Goal: Information Seeking & Learning: Check status

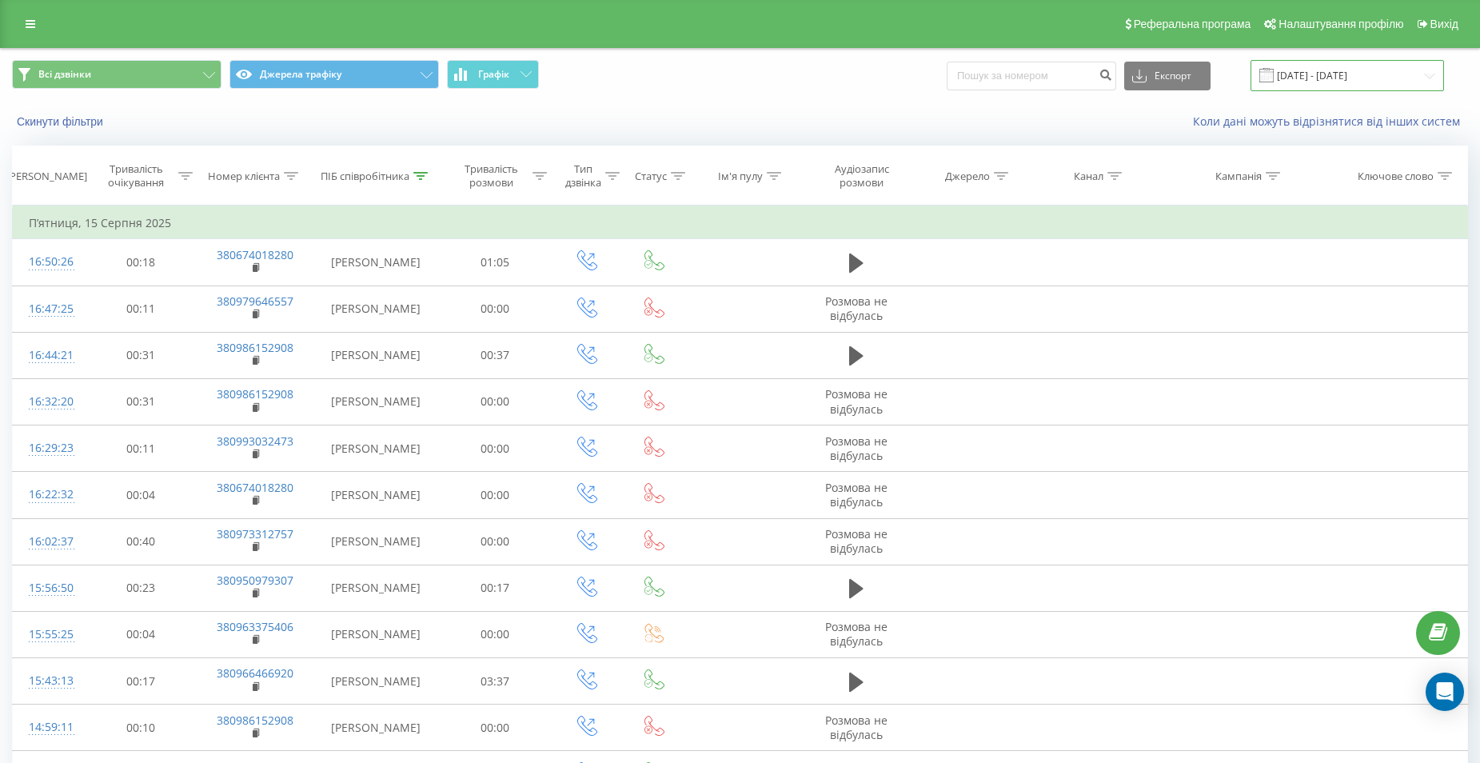
click at [1342, 74] on input "15.08.2025 - 15.08.2025" at bounding box center [1346, 75] width 193 height 31
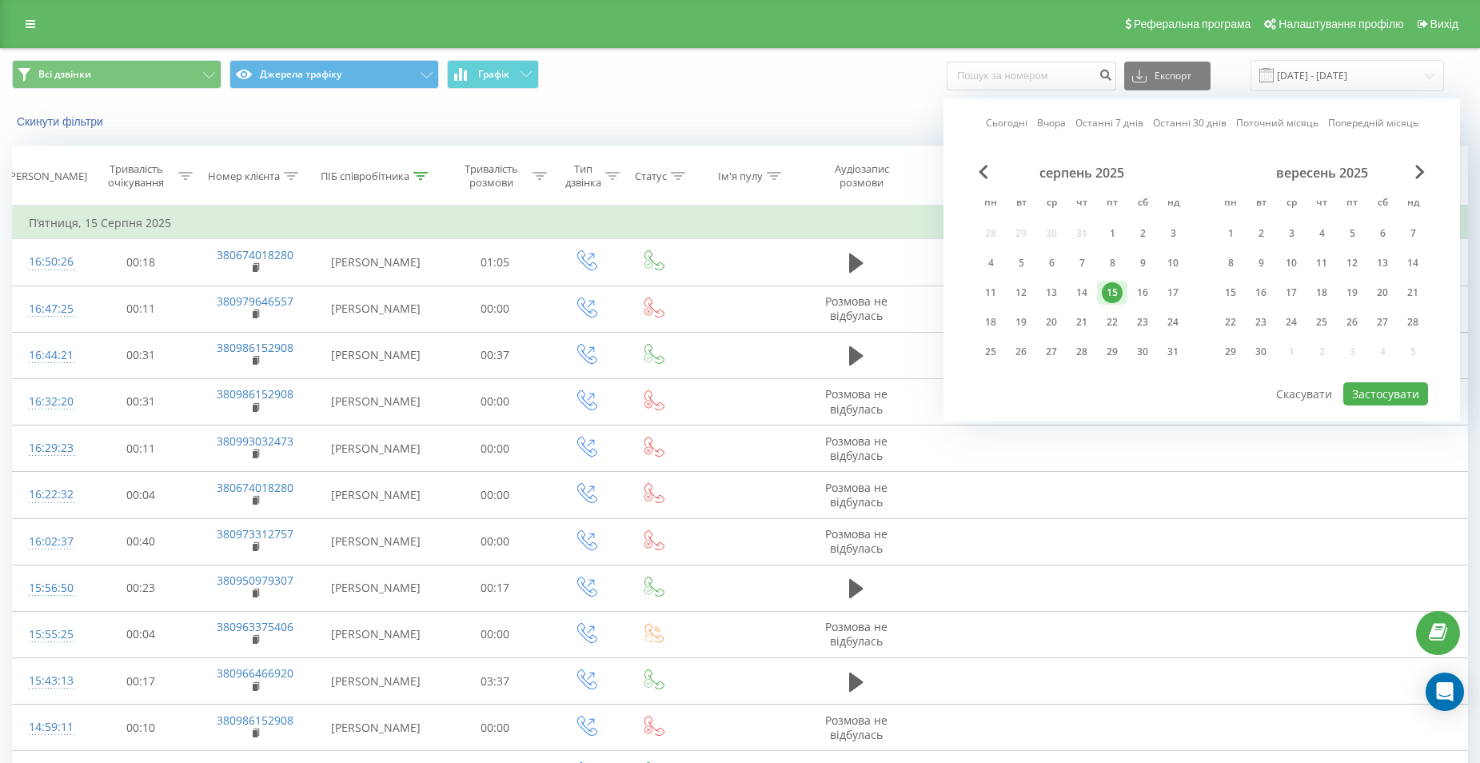
click at [1116, 289] on div "15" at bounding box center [1112, 292] width 21 height 21
click at [1039, 317] on div "20" at bounding box center [1051, 322] width 30 height 24
click at [1357, 397] on button "Застосувати" at bounding box center [1385, 393] width 85 height 23
type input "15.08.2025 - 20.08.2025"
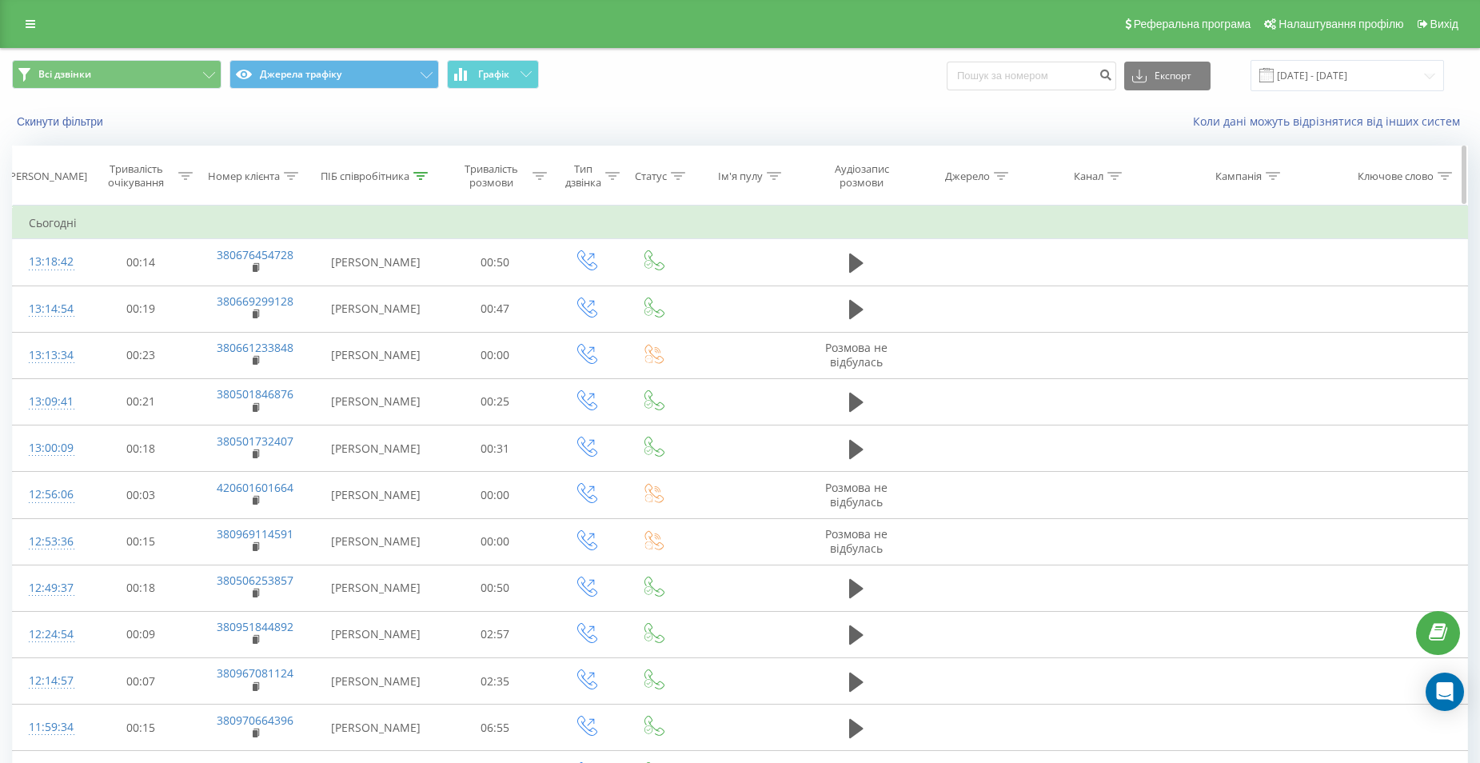
click at [183, 181] on div at bounding box center [185, 176] width 14 height 14
click at [293, 176] on icon at bounding box center [291, 176] width 14 height 8
click at [414, 174] on icon at bounding box center [420, 176] width 14 height 8
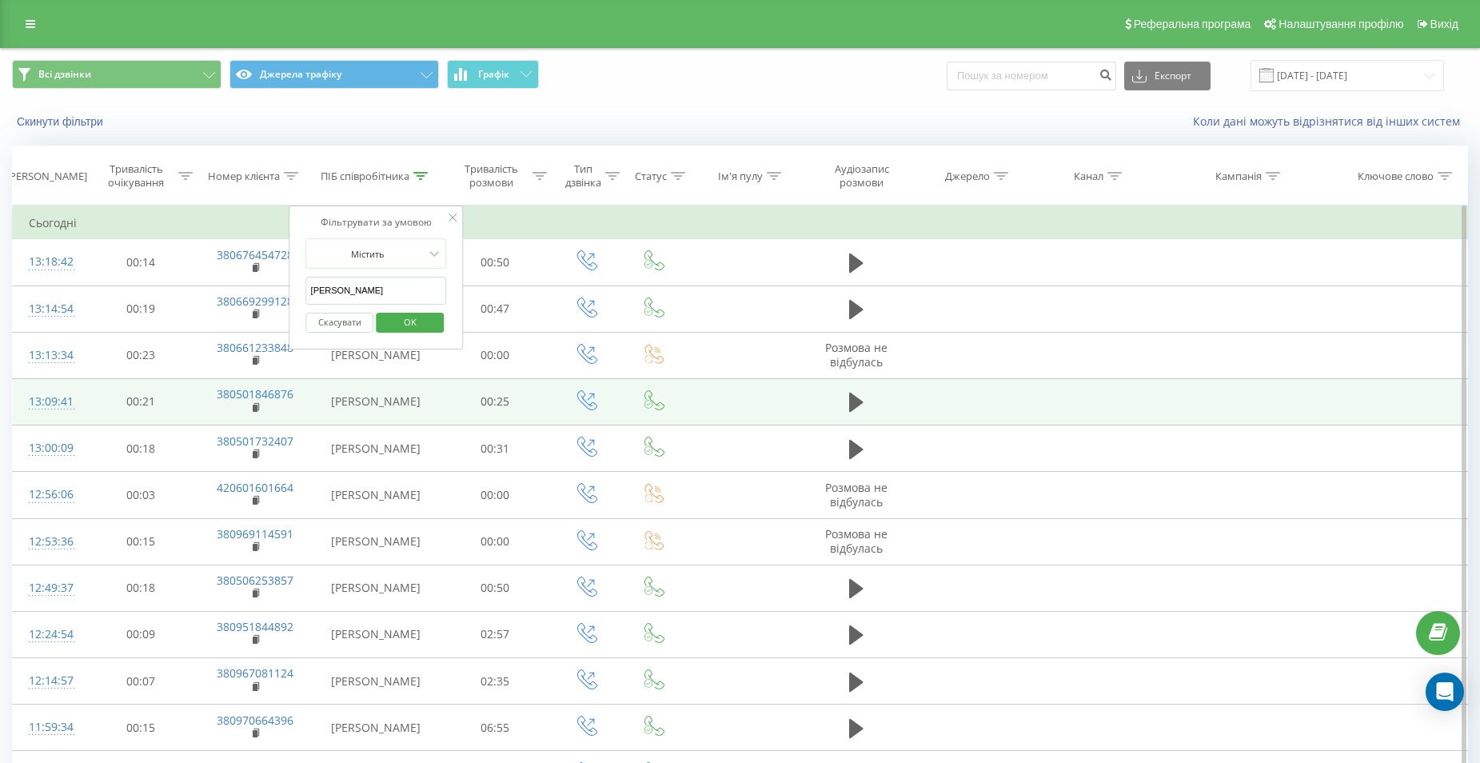
click at [1103, 386] on td at bounding box center [1092, 401] width 122 height 46
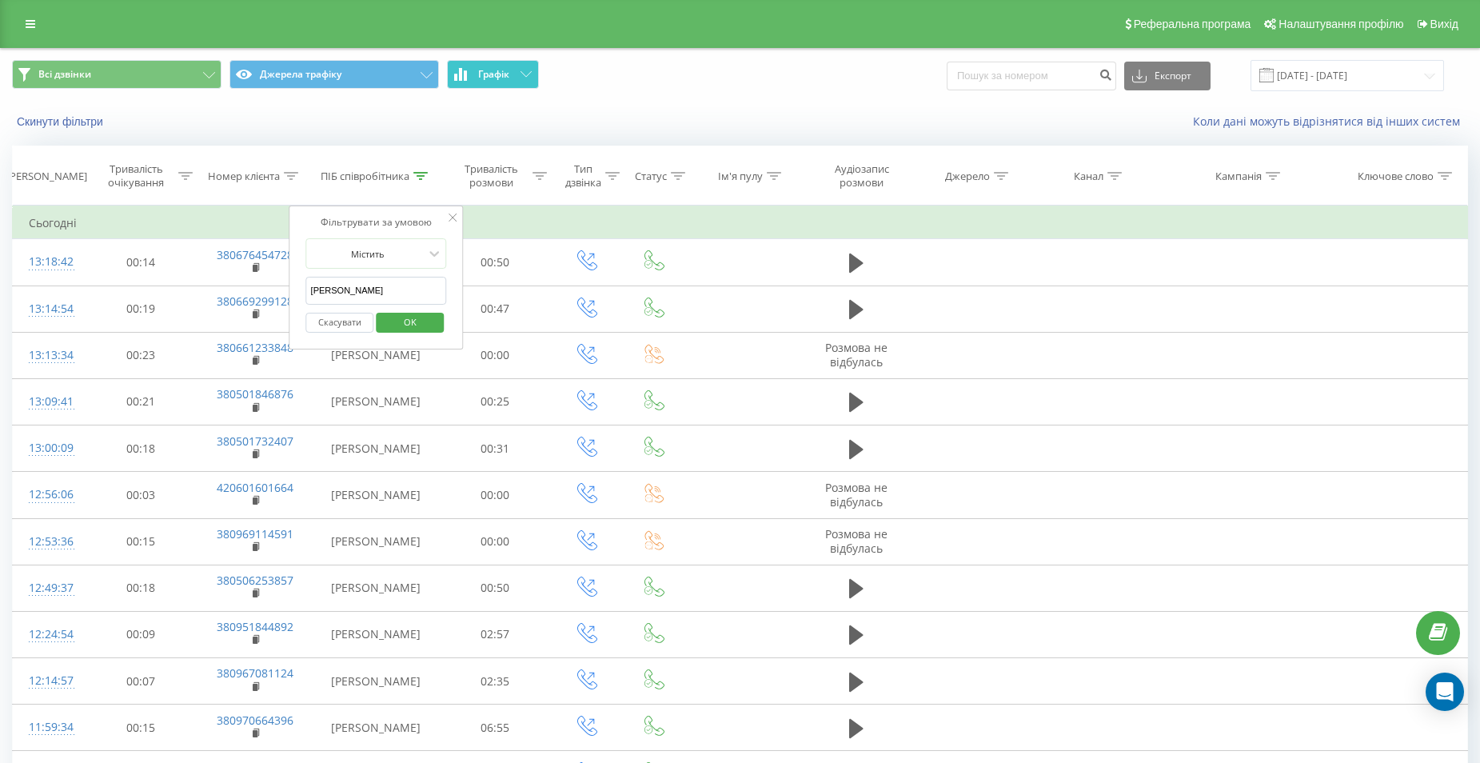
click at [528, 70] on button "Графік" at bounding box center [493, 74] width 92 height 29
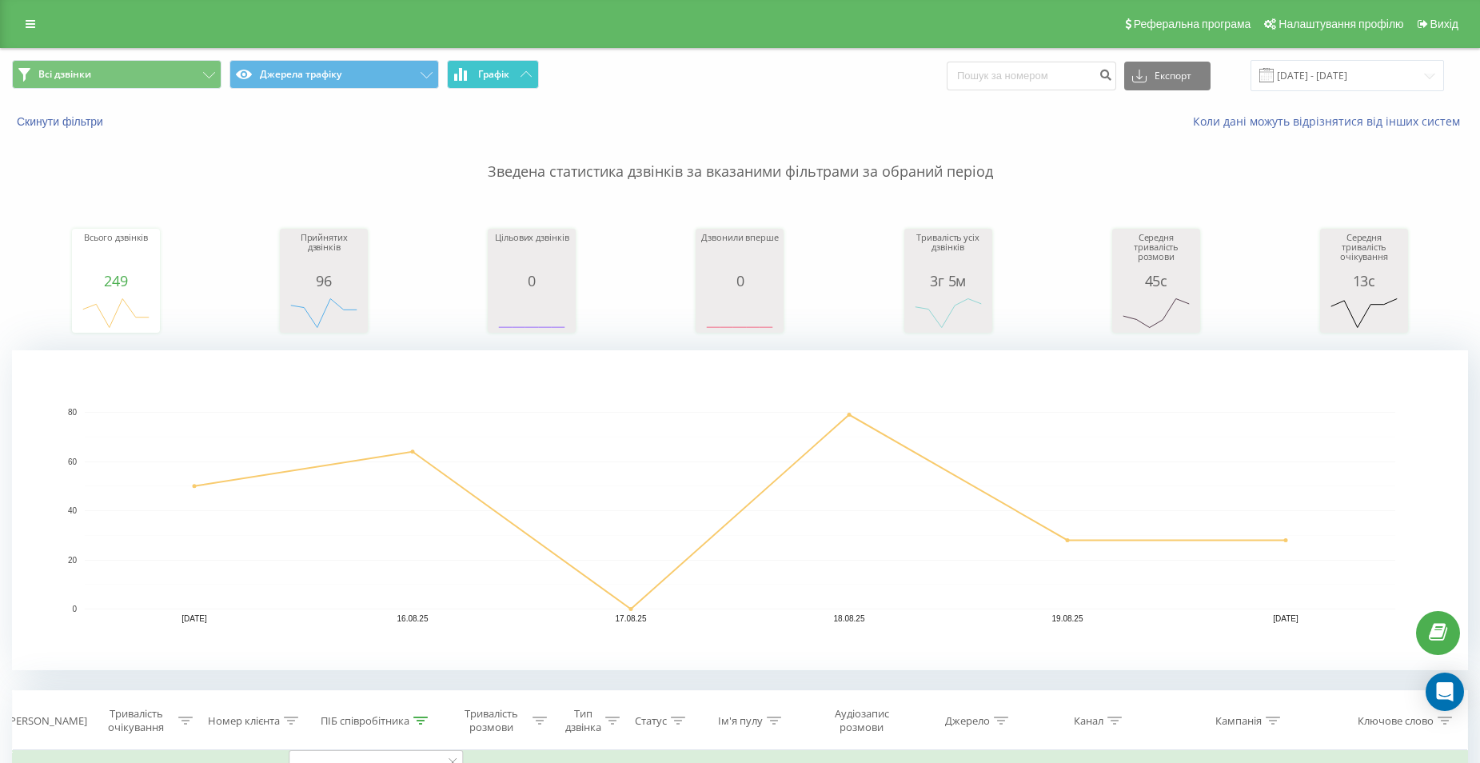
click at [528, 70] on button "Графік" at bounding box center [493, 74] width 92 height 29
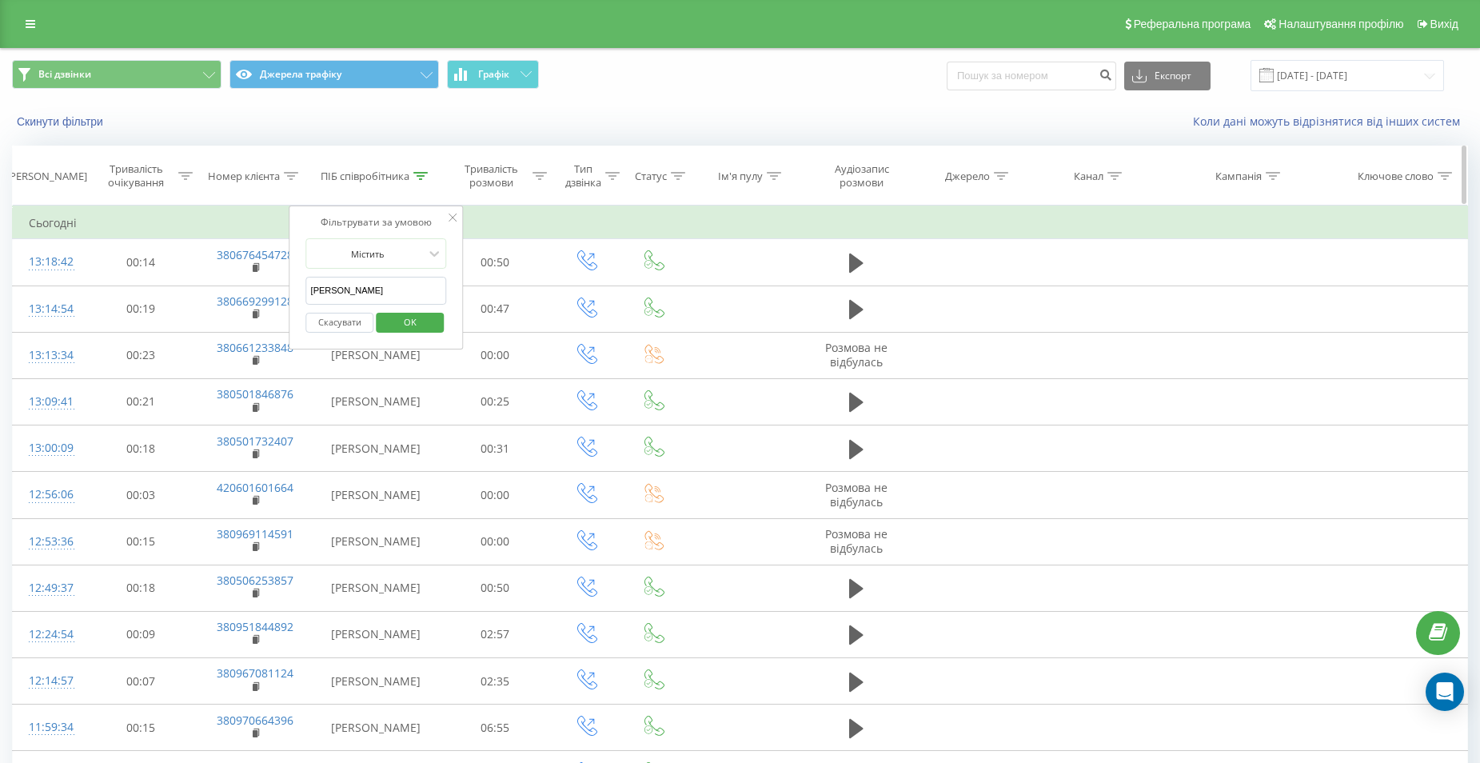
click at [609, 184] on div "Тип дзвінка" at bounding box center [592, 175] width 54 height 27
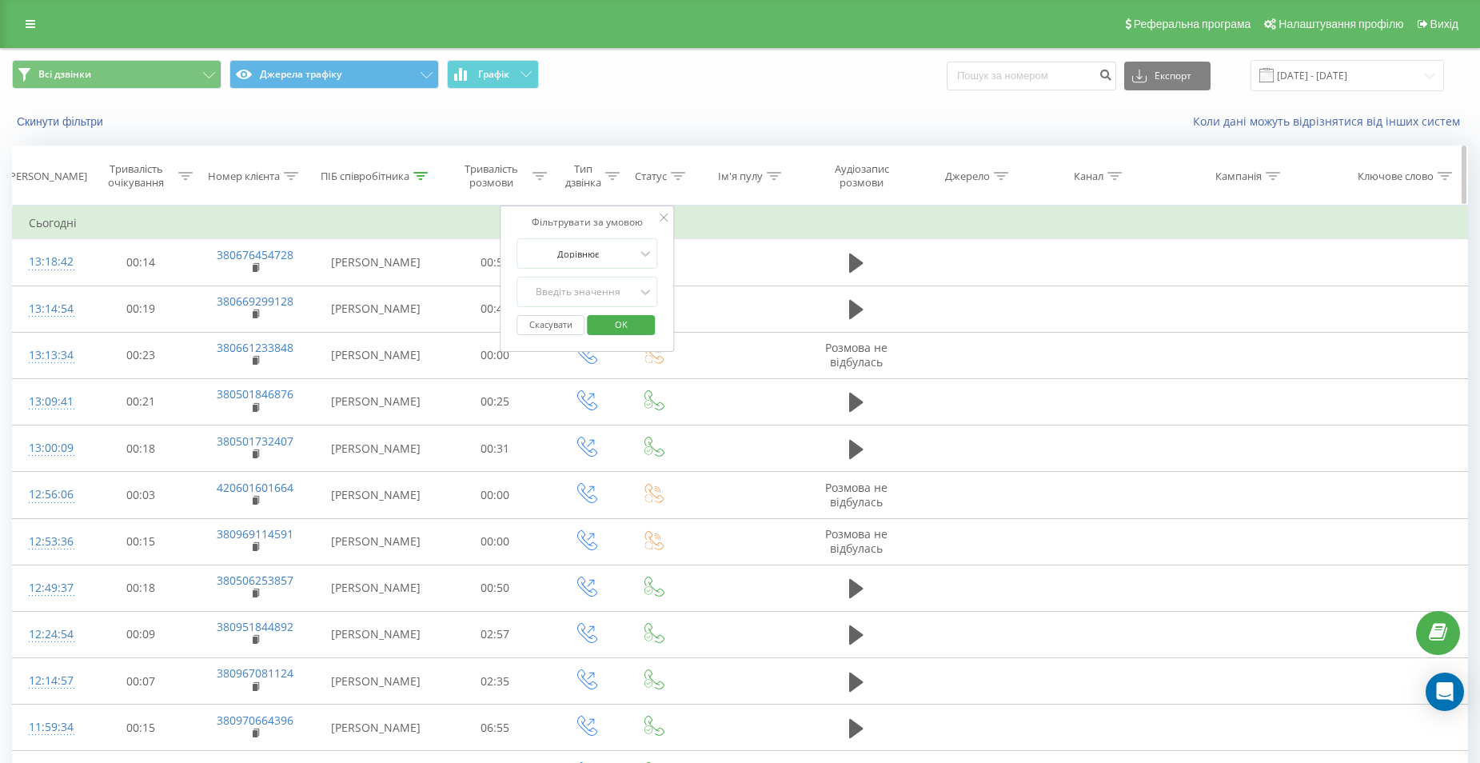
click at [609, 184] on div "Тип дзвінка" at bounding box center [592, 175] width 54 height 27
click at [417, 176] on icon at bounding box center [420, 176] width 14 height 8
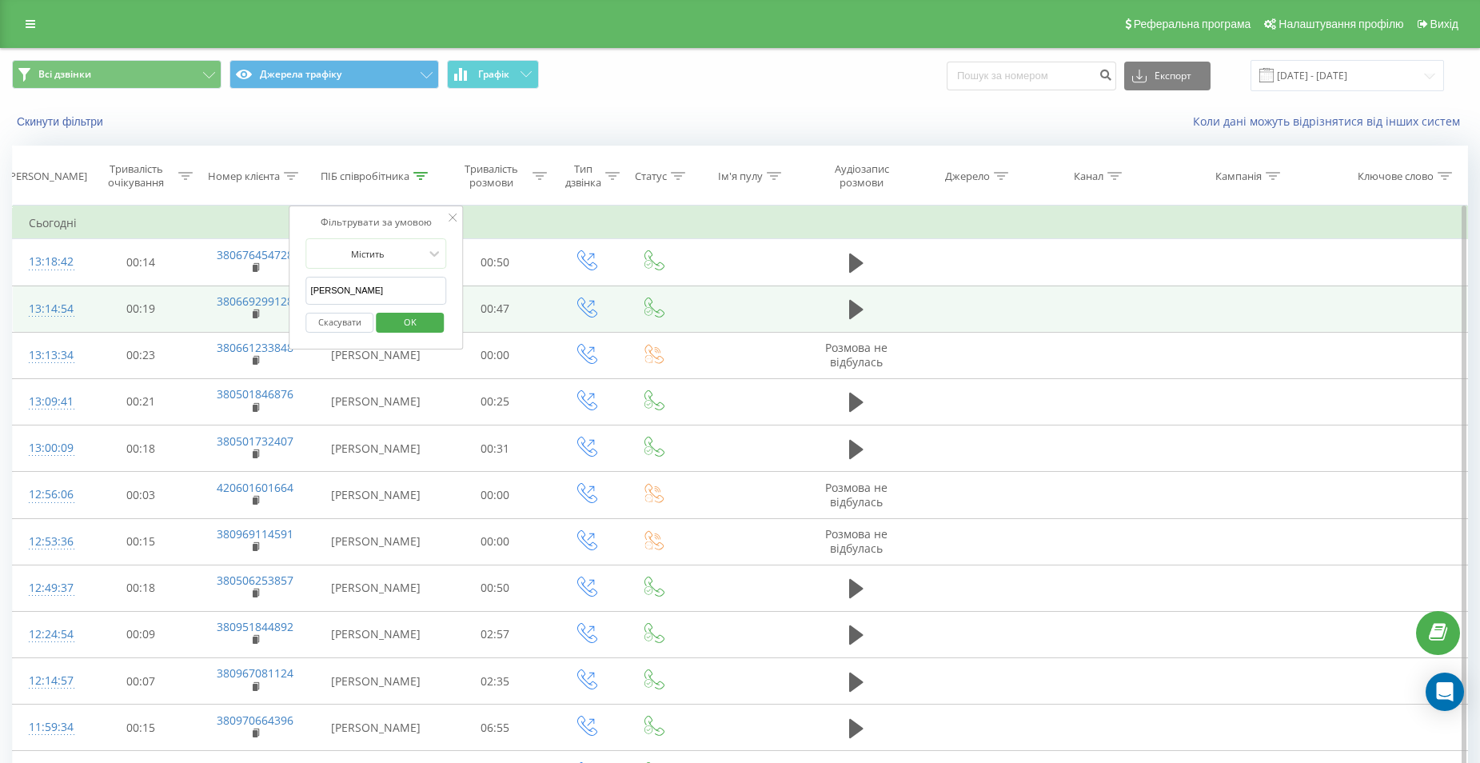
drag, startPoint x: 362, startPoint y: 292, endPoint x: 270, endPoint y: 286, distance: 92.1
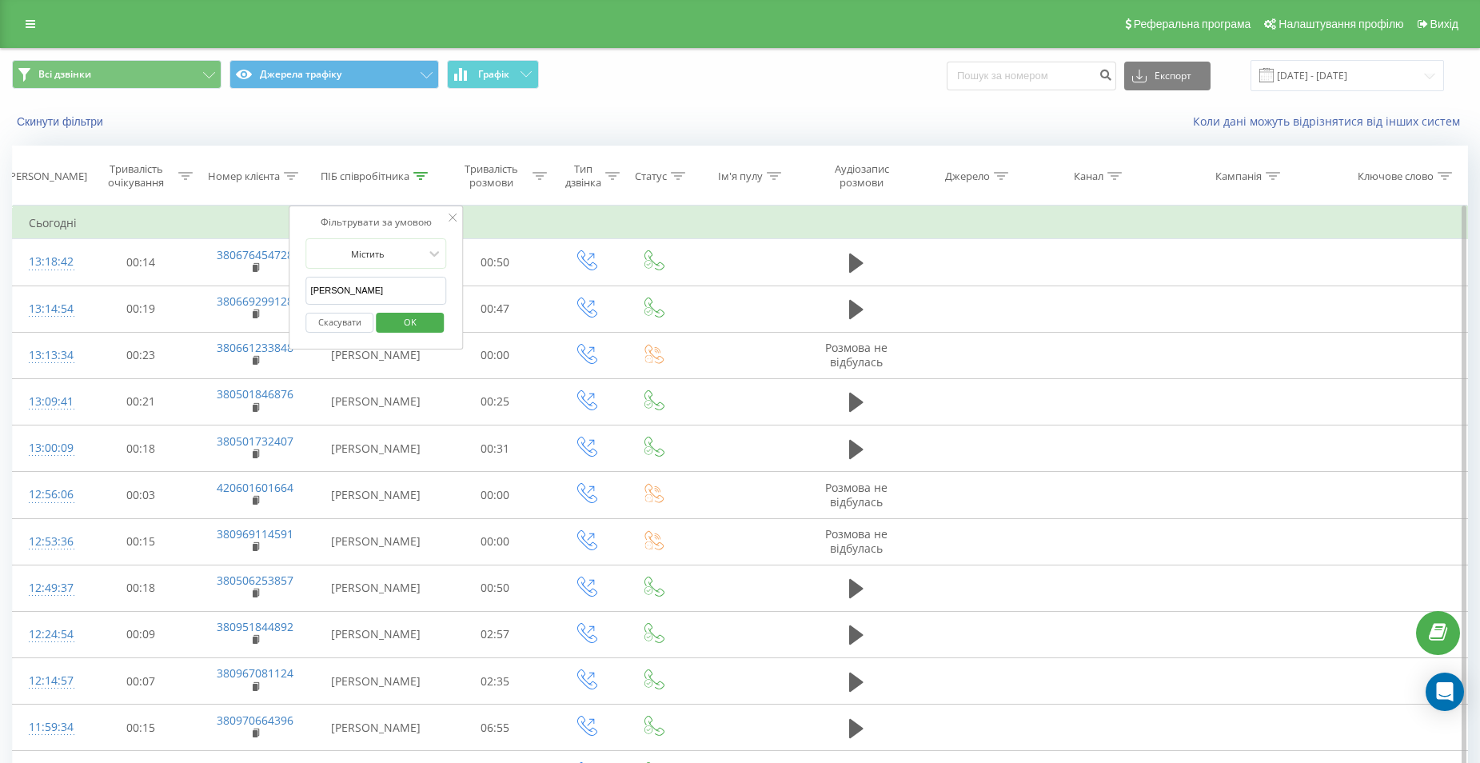
type input "Спіцина"
click button "OK" at bounding box center [410, 323] width 68 height 20
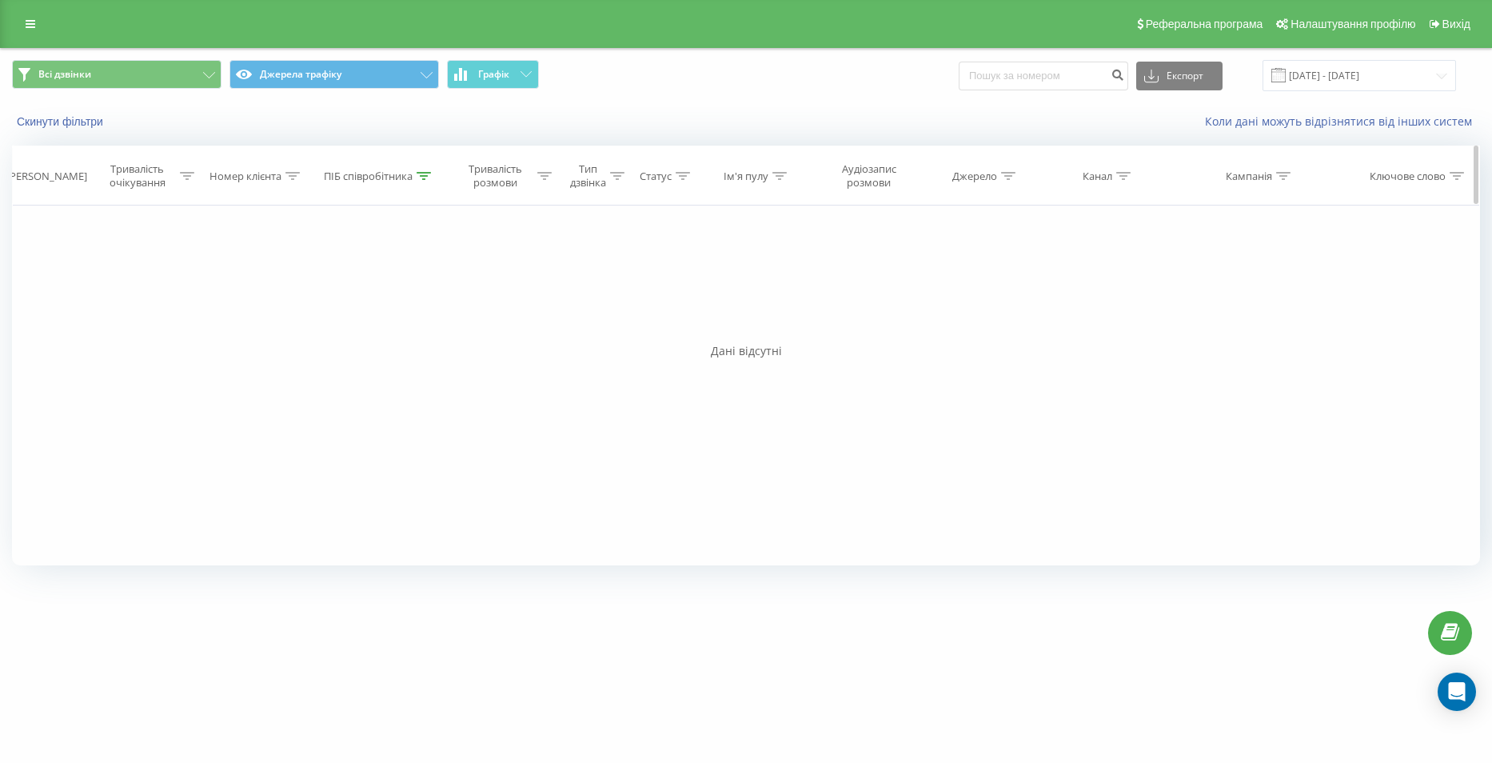
click at [417, 173] on icon at bounding box center [424, 176] width 14 height 8
drag, startPoint x: 373, startPoint y: 289, endPoint x: 279, endPoint y: 289, distance: 93.5
click at [280, 289] on div "Фільтрувати за умовою Дорівнює Скасувати OK Фільтрувати за умовою Містить Скасу…" at bounding box center [746, 385] width 1468 height 360
type input "[PERSON_NAME]"
click button "OK" at bounding box center [413, 323] width 68 height 20
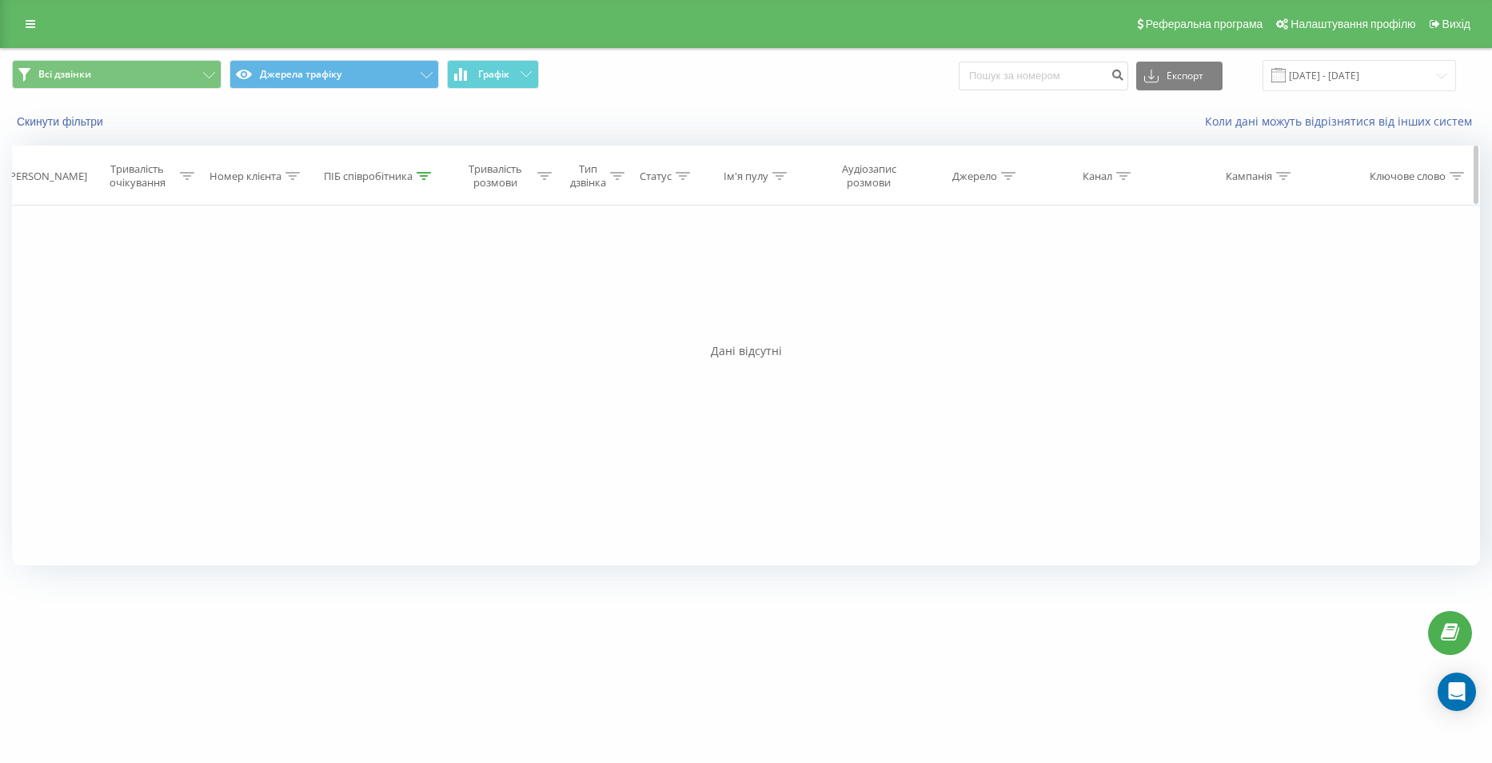
click at [680, 168] on th "Статус" at bounding box center [659, 175] width 63 height 59
click at [683, 178] on icon at bounding box center [683, 176] width 14 height 8
click at [708, 246] on div at bounding box center [652, 253] width 114 height 15
click at [773, 169] on div at bounding box center [779, 176] width 14 height 14
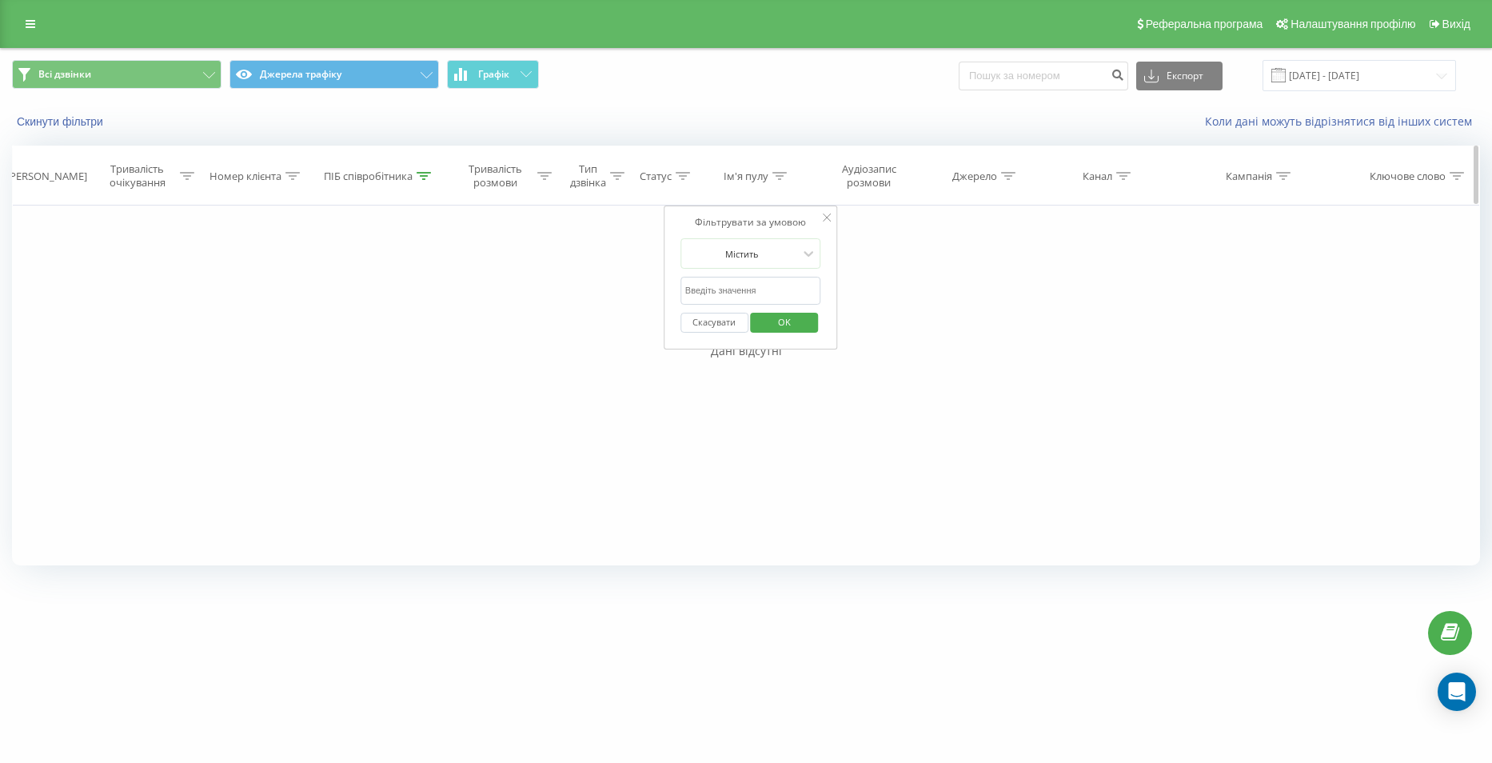
click at [773, 169] on div at bounding box center [779, 176] width 14 height 14
click at [1013, 177] on icon at bounding box center [1008, 176] width 14 height 8
click at [1260, 182] on div "Кампанія" at bounding box center [1249, 176] width 46 height 14
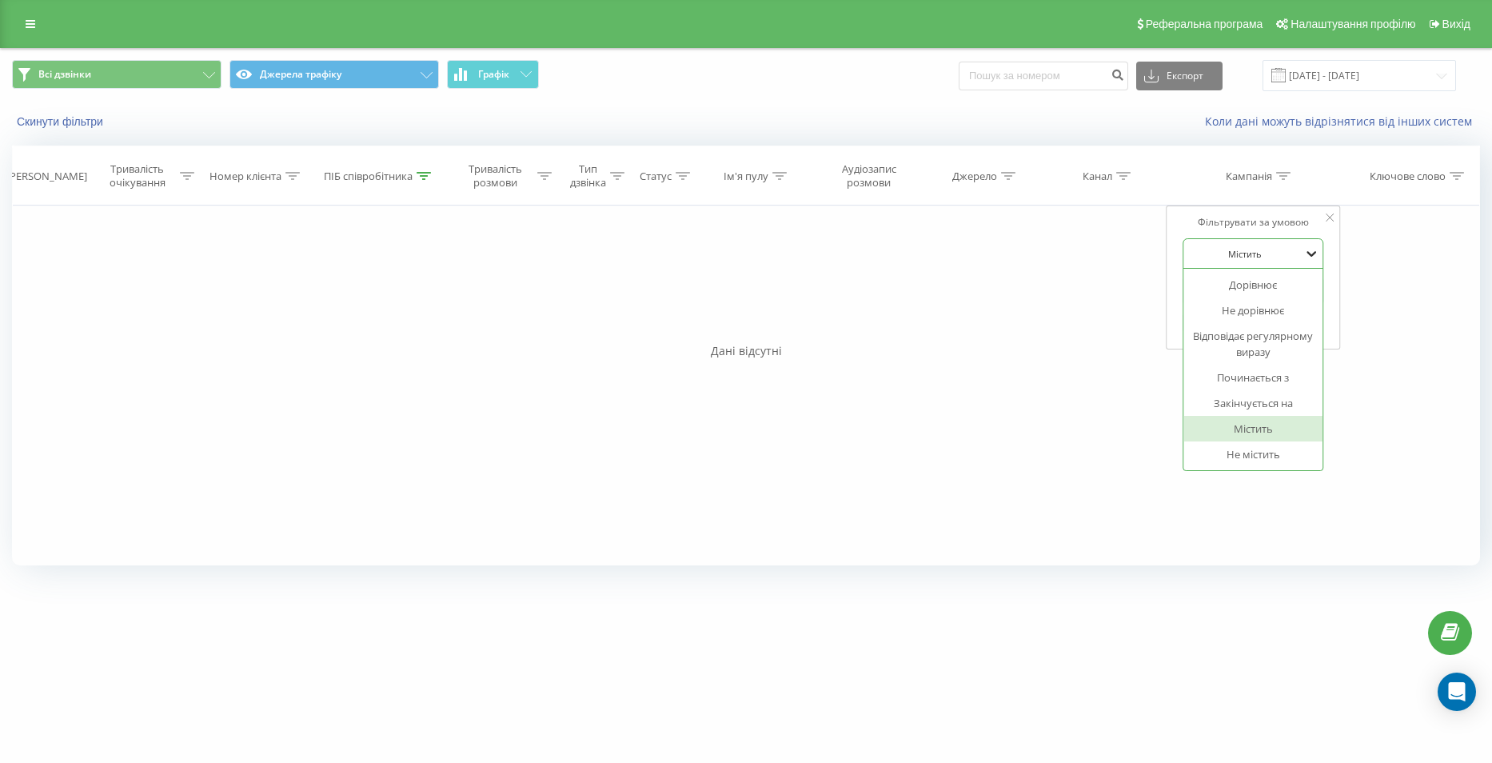
click at [1305, 258] on icon at bounding box center [1311, 253] width 16 height 16
click at [1239, 289] on input "text" at bounding box center [1252, 291] width 141 height 28
type input "спіцина"
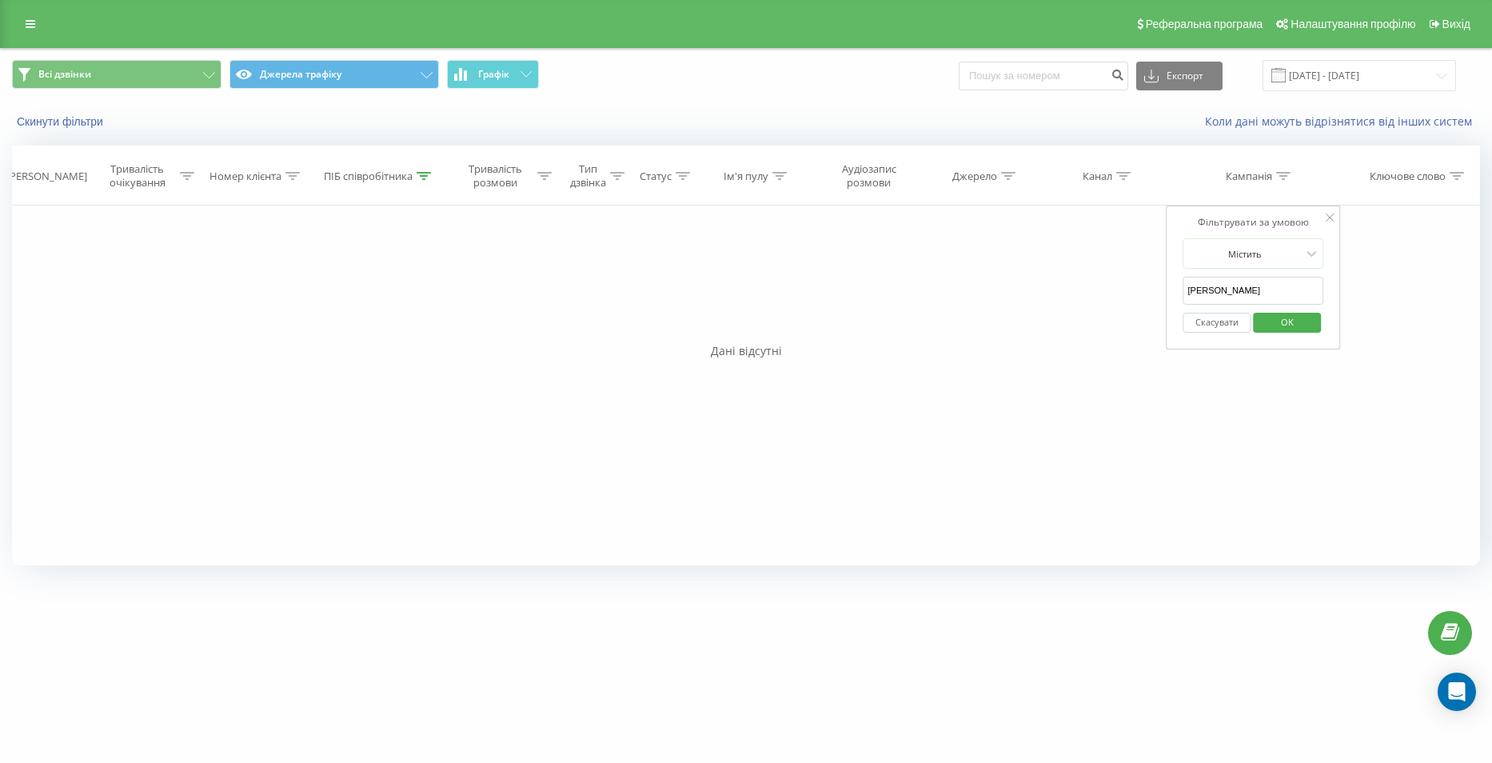
click at [1284, 329] on span "OK" at bounding box center [1287, 321] width 45 height 25
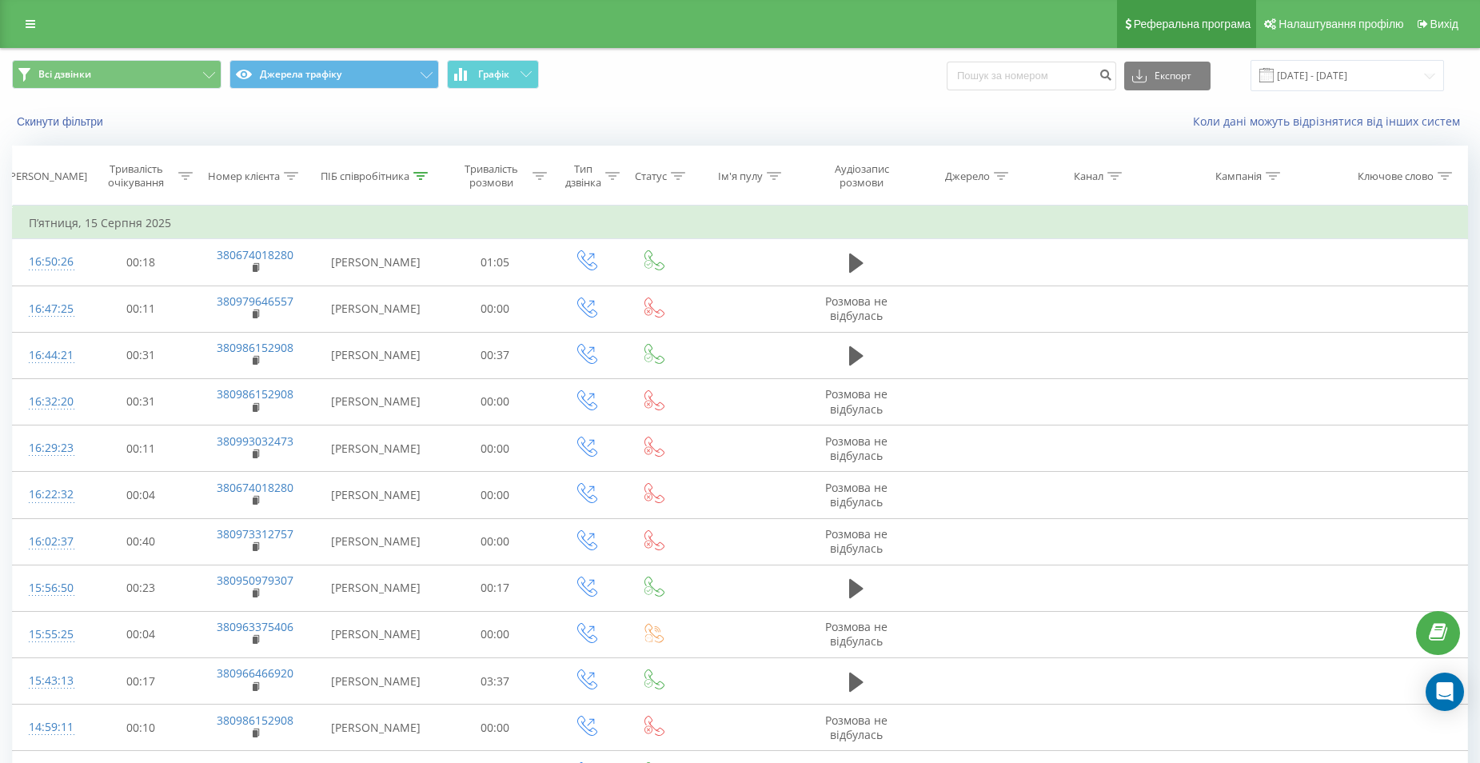
click at [1153, 21] on span "Реферальна програма" at bounding box center [1193, 24] width 118 height 13
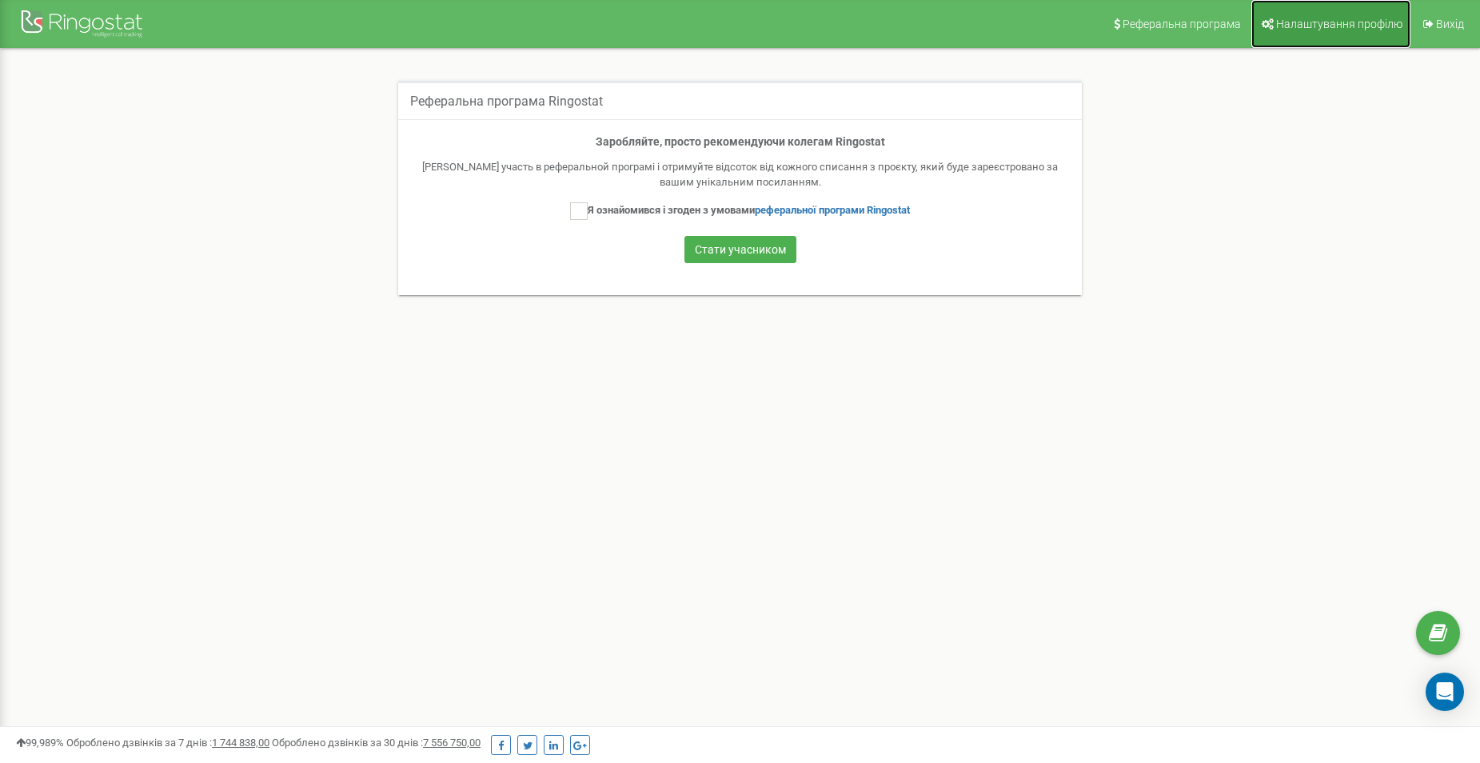
click at [1282, 18] on span "Налаштування профілю" at bounding box center [1339, 24] width 126 height 13
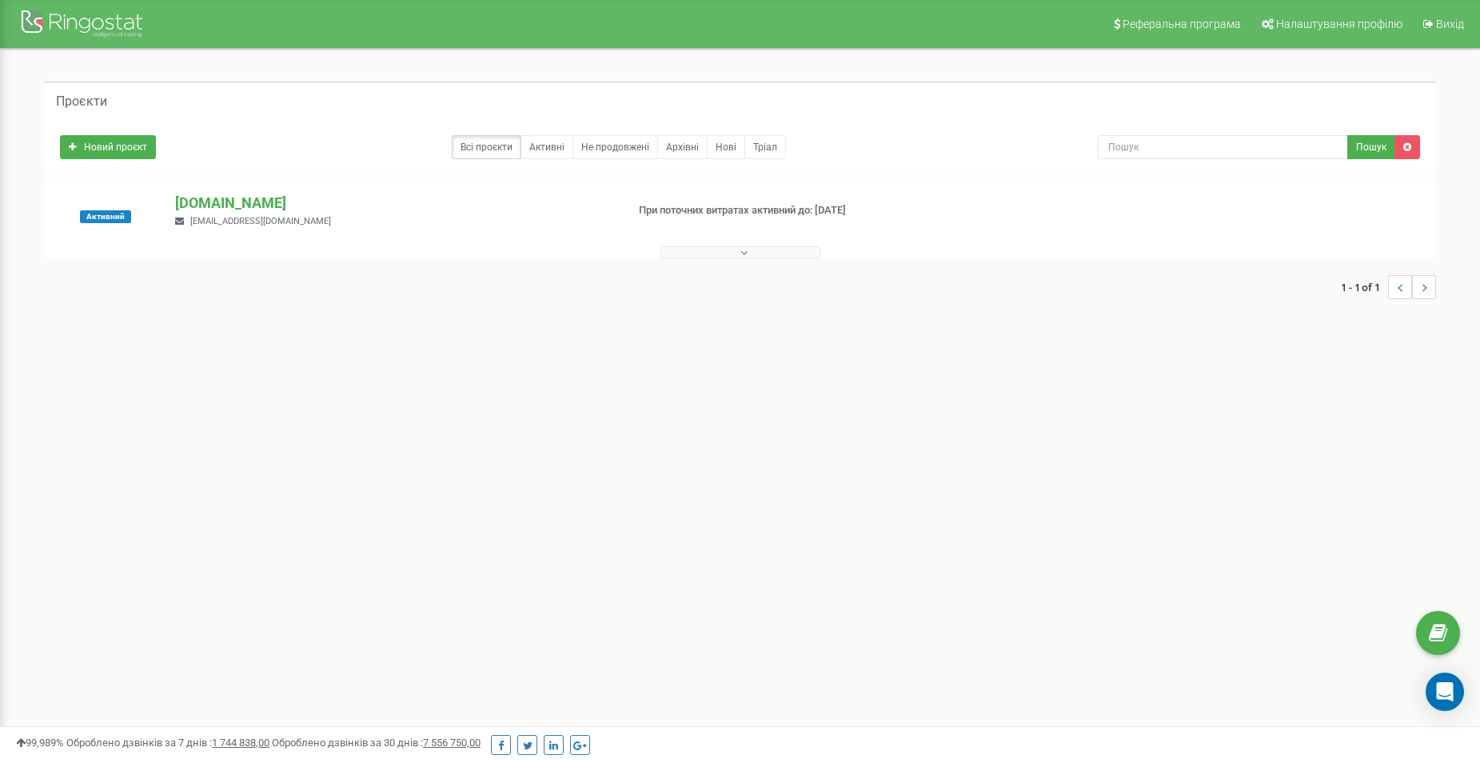
click at [1438, 692] on icon "Open Intercom Messenger" at bounding box center [1444, 691] width 19 height 19
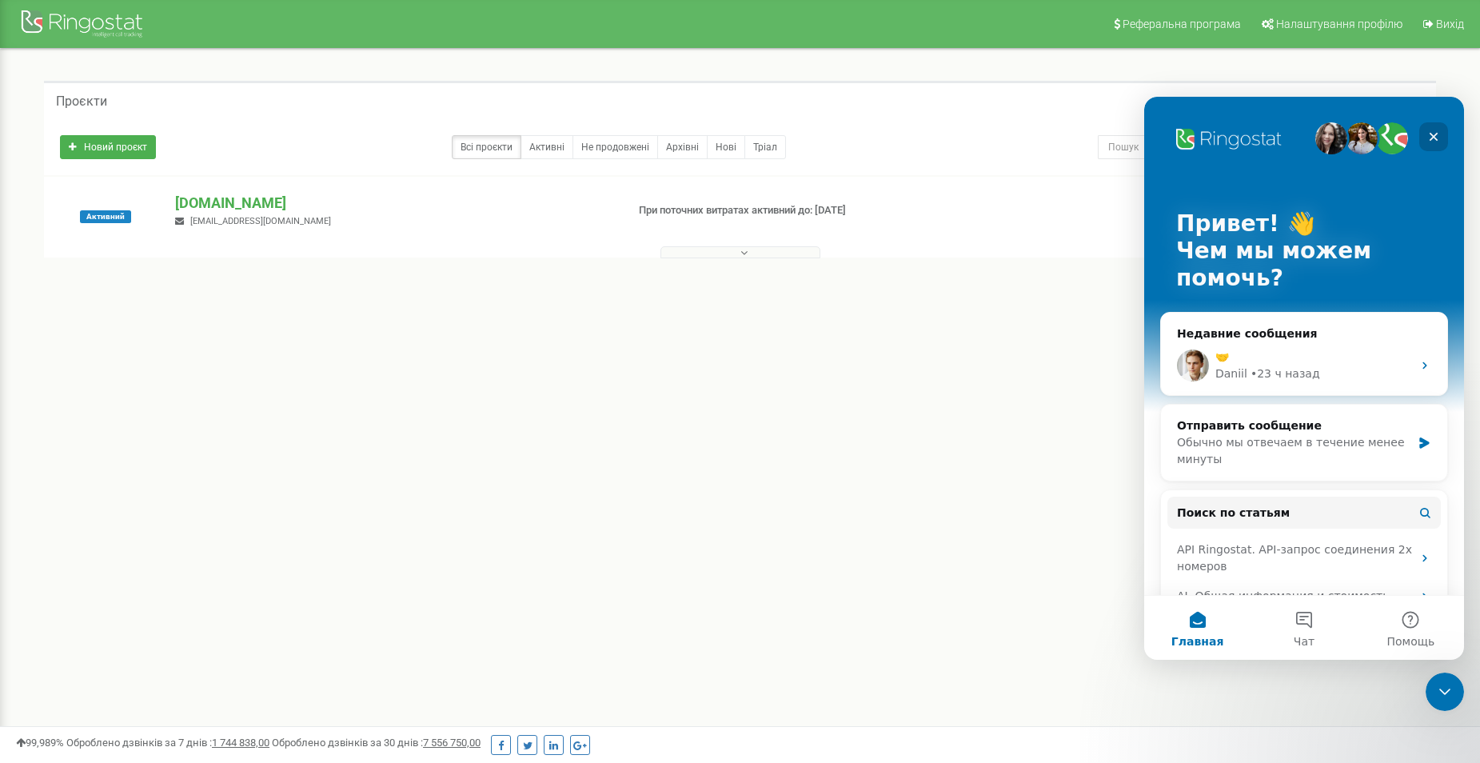
click at [1435, 132] on icon "Закрыть" at bounding box center [1433, 136] width 13 height 13
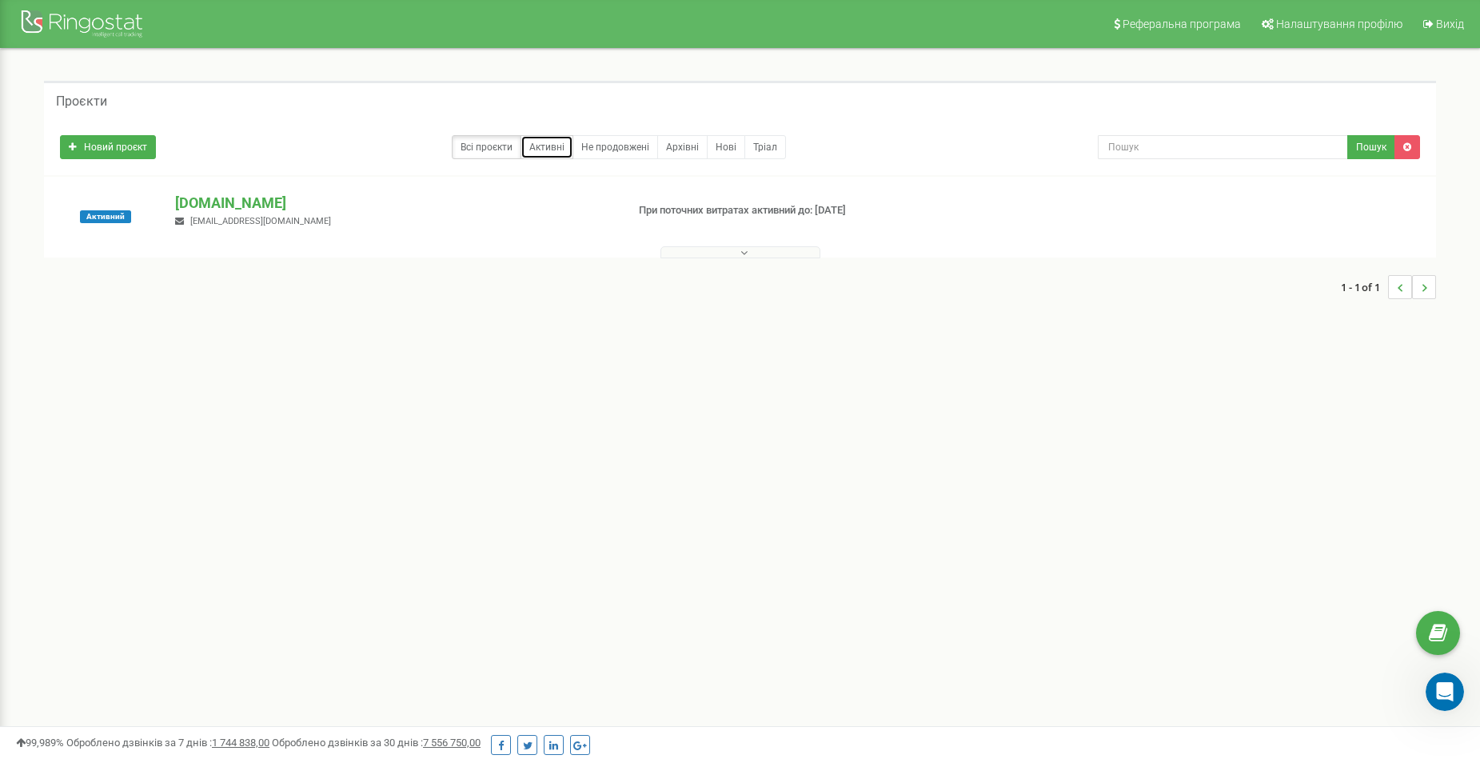
click at [544, 151] on link "Активні" at bounding box center [546, 147] width 53 height 24
click at [634, 153] on link "Не продовжені" at bounding box center [615, 147] width 86 height 24
click at [538, 255] on div at bounding box center [740, 249] width 1384 height 16
click at [211, 203] on p "[DOMAIN_NAME]" at bounding box center [393, 203] width 437 height 21
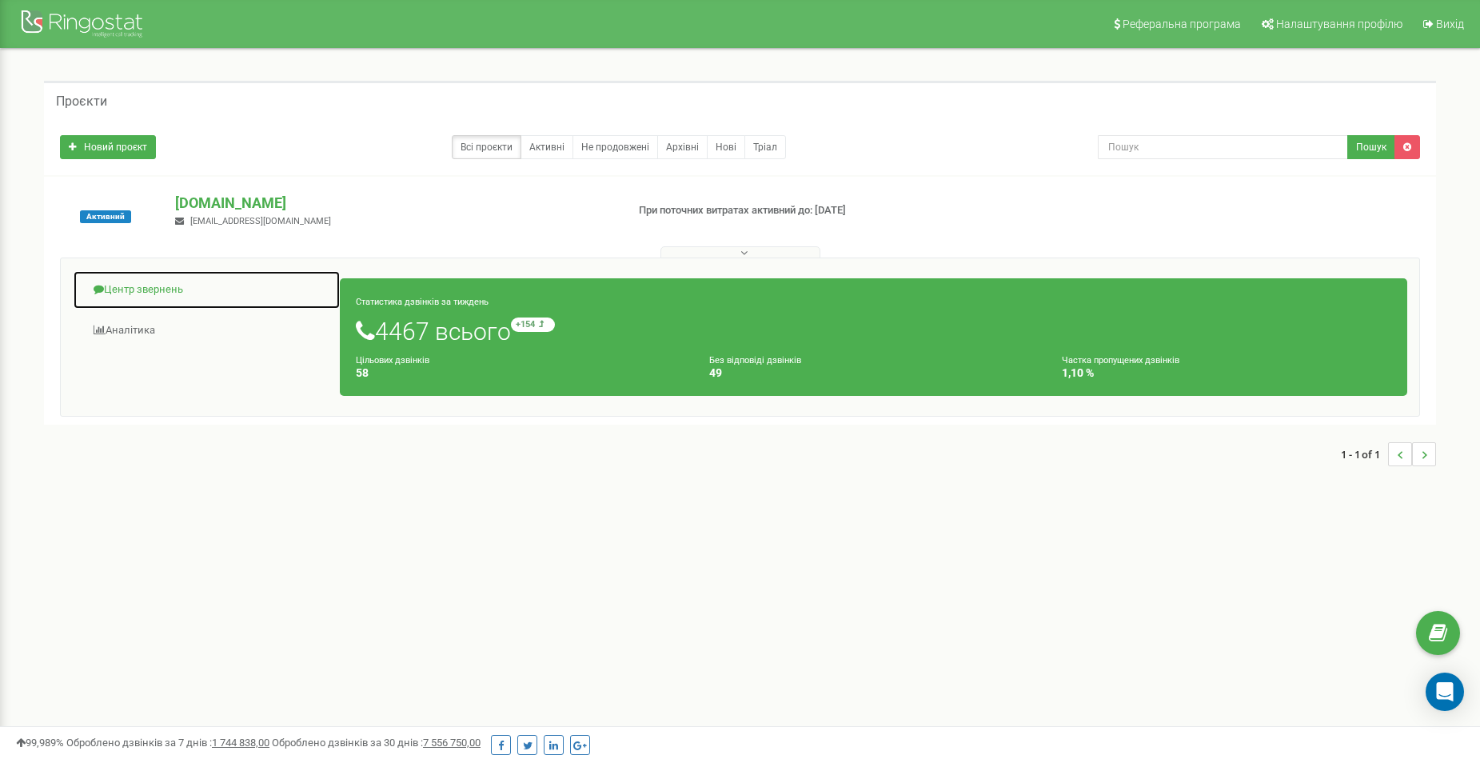
click at [134, 293] on link "Центр звернень" at bounding box center [207, 289] width 268 height 39
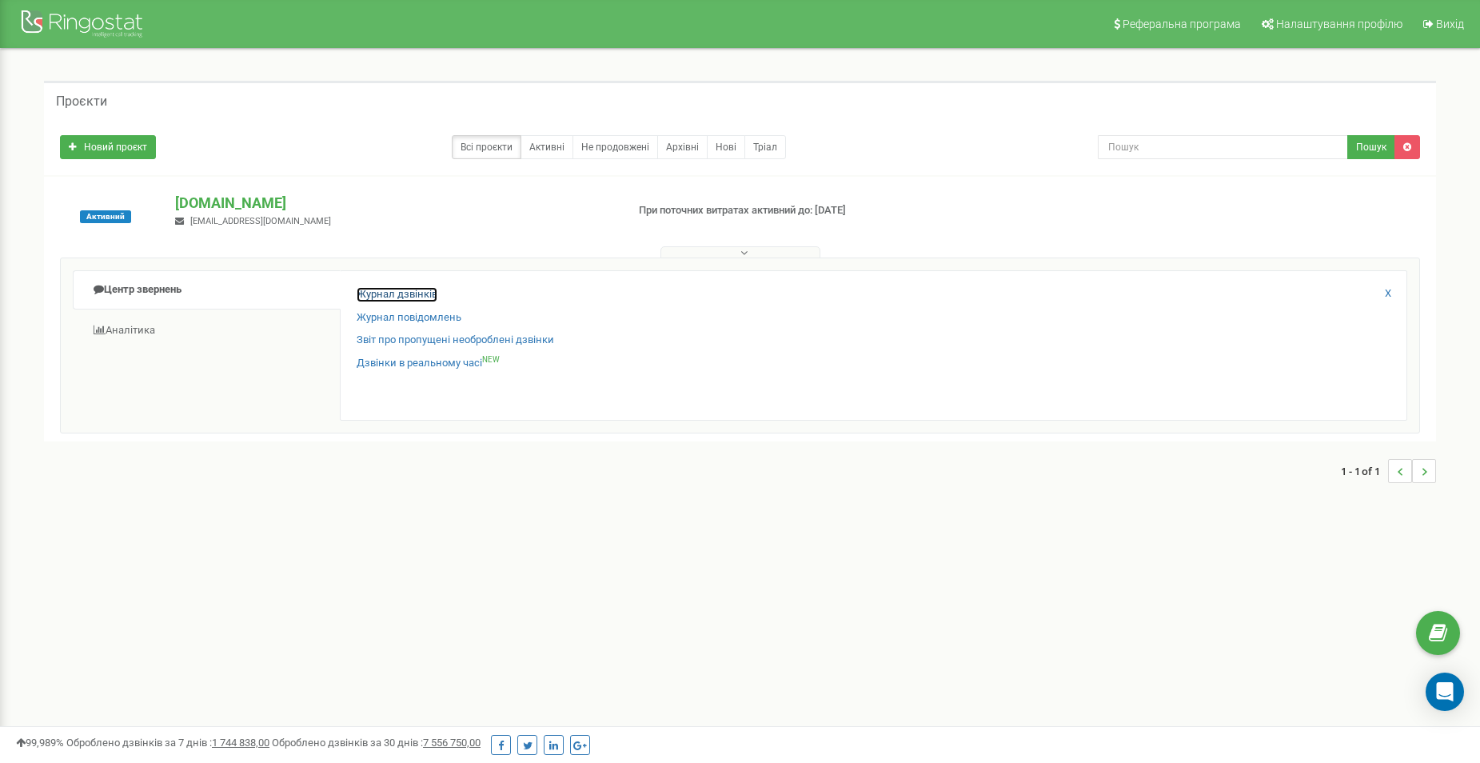
click at [386, 300] on link "Журнал дзвінків" at bounding box center [397, 294] width 81 height 15
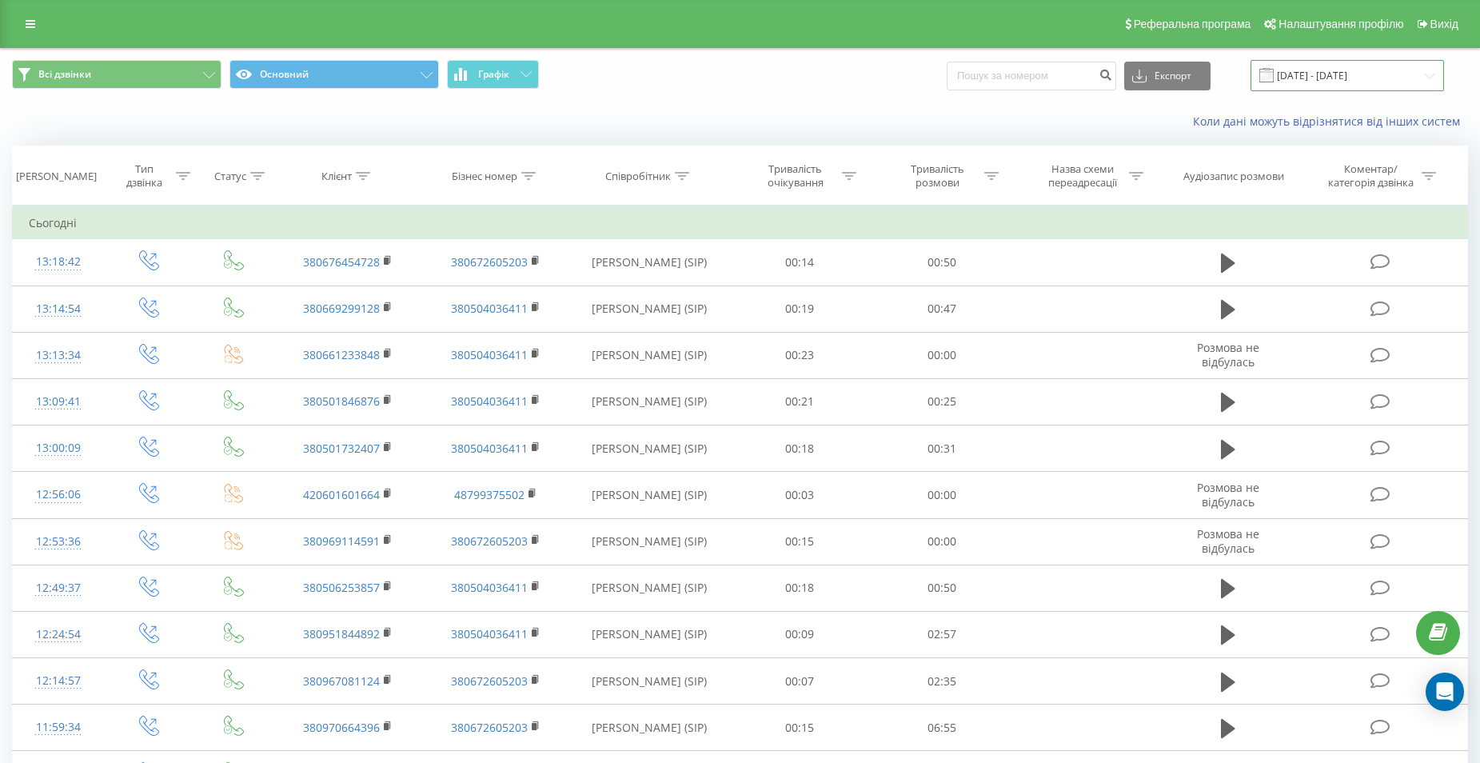
click at [1362, 69] on input "[DATE] - [DATE]" at bounding box center [1346, 75] width 193 height 31
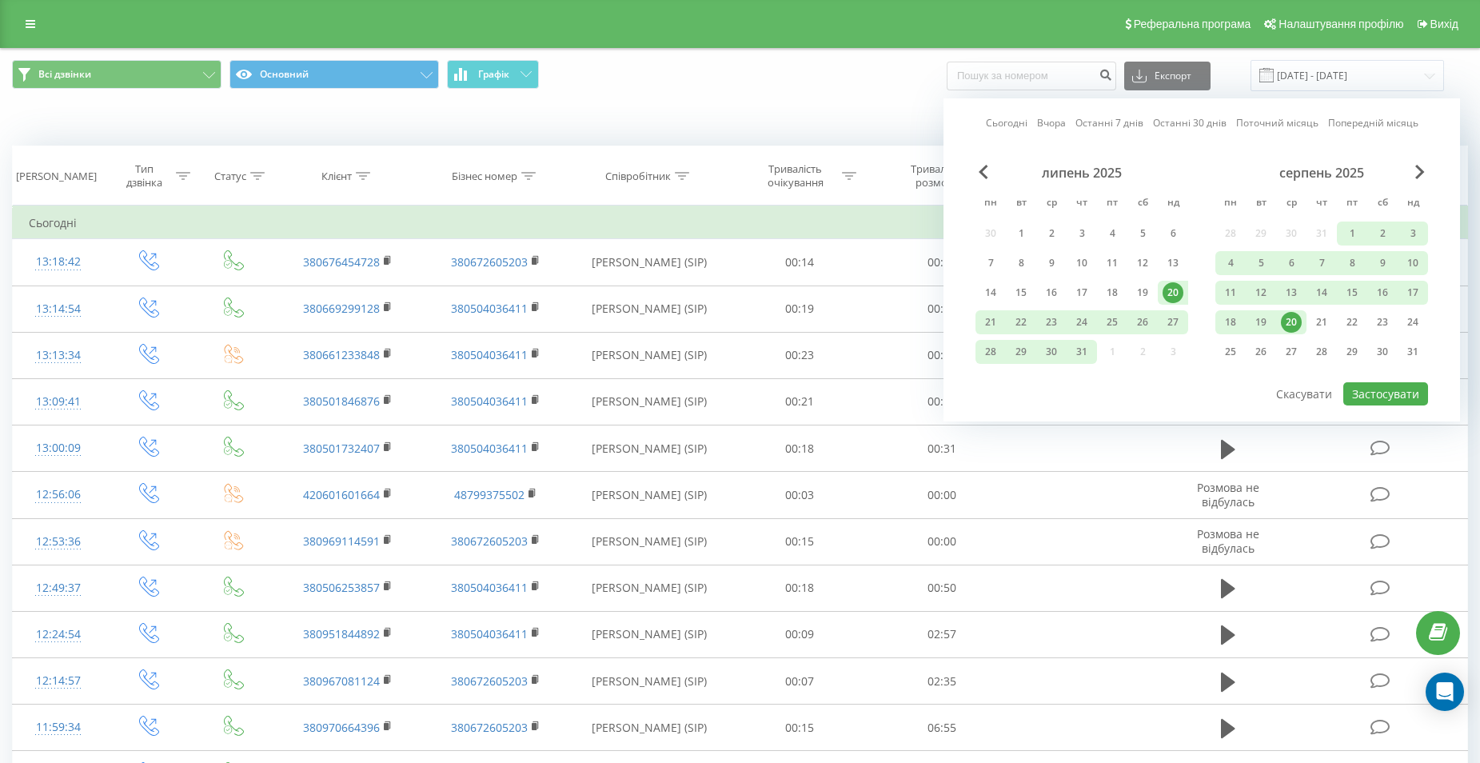
click at [1293, 317] on div "20" at bounding box center [1291, 322] width 21 height 21
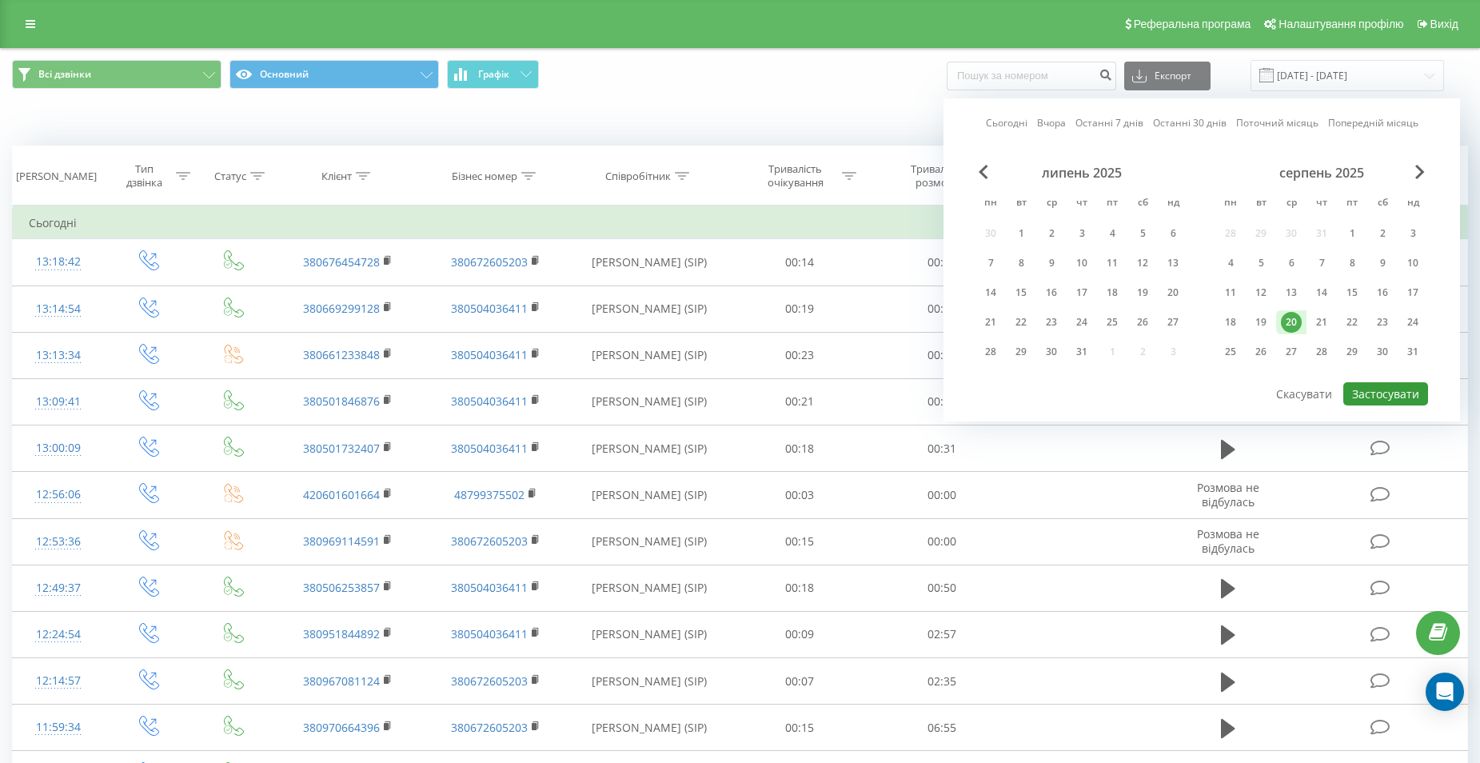
click at [1373, 388] on button "Застосувати" at bounding box center [1385, 393] width 85 height 23
type input "[DATE] - [DATE]"
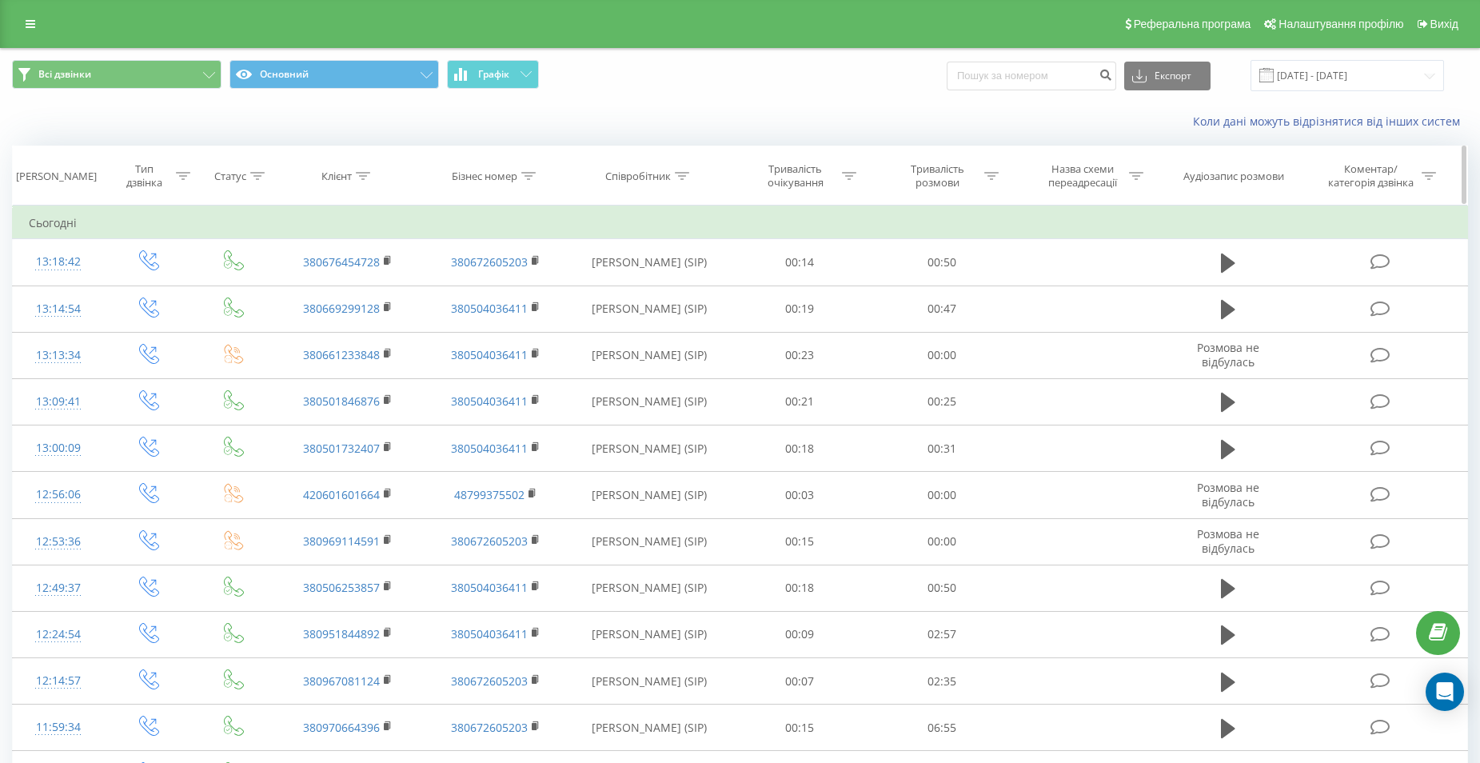
click at [681, 181] on div at bounding box center [682, 176] width 14 height 14
click at [667, 291] on input "text" at bounding box center [649, 291] width 141 height 28
type input "[PERSON_NAME]"
click button "OK" at bounding box center [683, 323] width 68 height 20
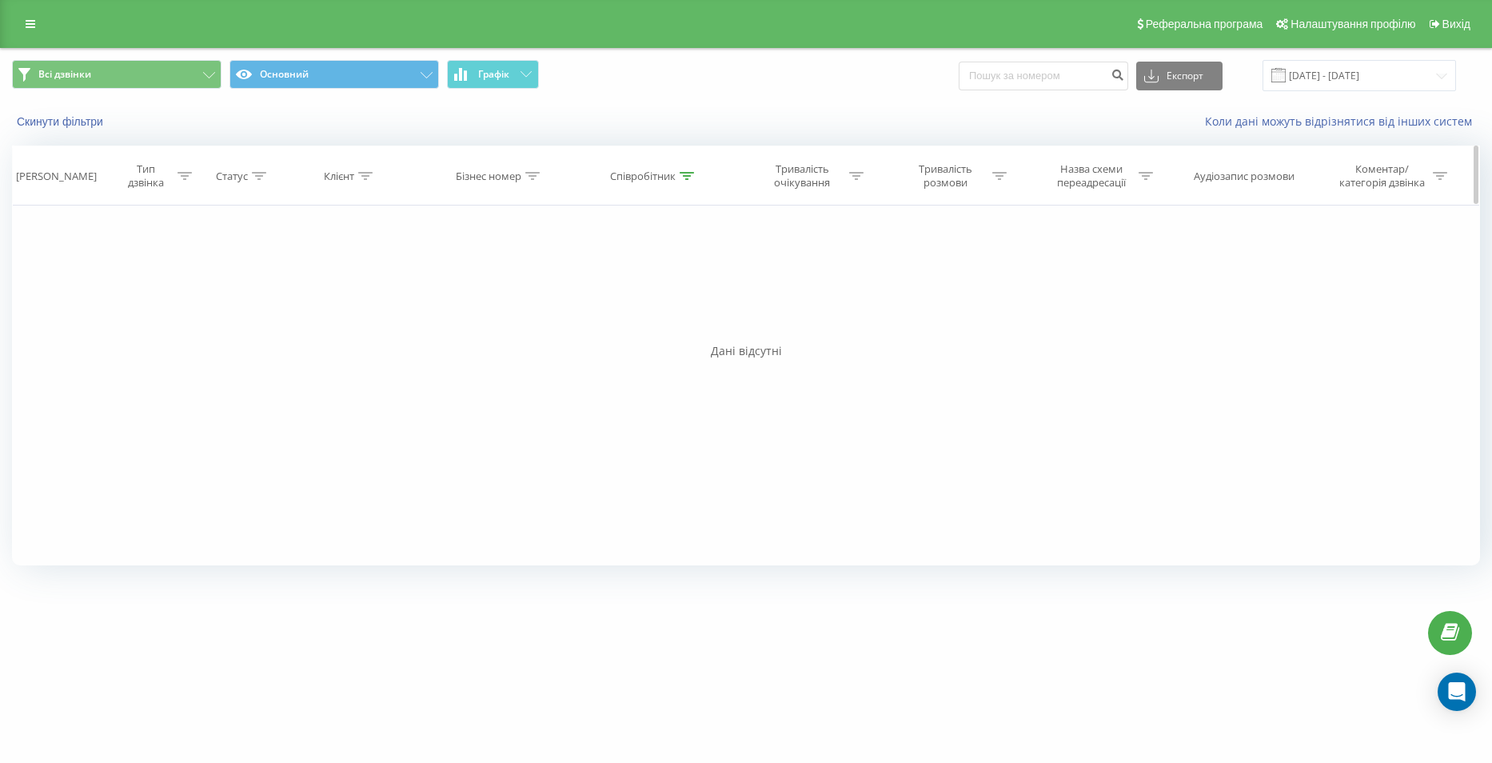
click at [694, 181] on div at bounding box center [687, 176] width 14 height 14
drag, startPoint x: 648, startPoint y: 296, endPoint x: 497, endPoint y: 285, distance: 150.7
click at [498, 285] on div "Фільтрувати за умовою Дорівнює Введіть значення Скасувати OK Фільтрувати за умо…" at bounding box center [746, 385] width 1468 height 360
type input "[PERSON_NAME]"
click button "OK" at bounding box center [688, 323] width 68 height 20
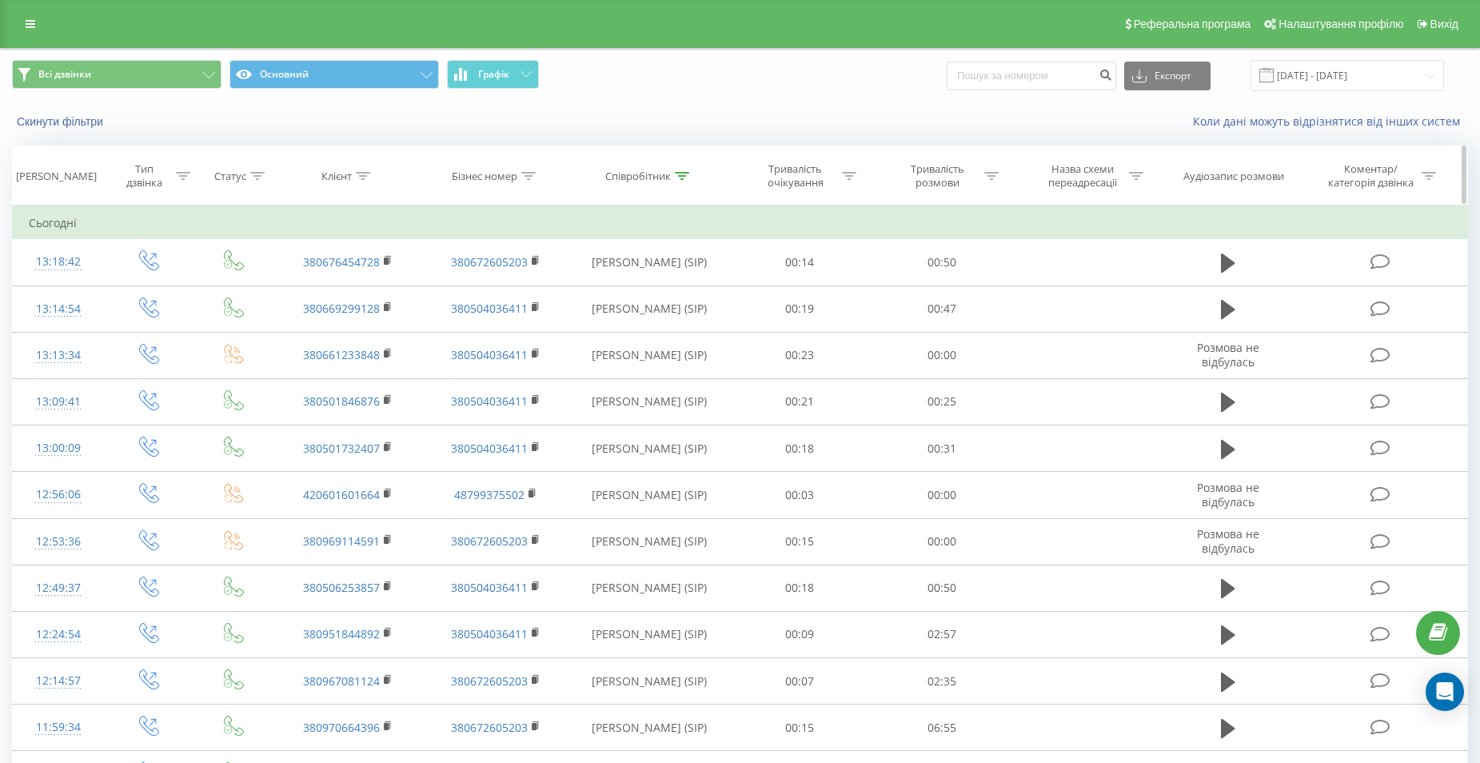
click at [676, 176] on icon at bounding box center [682, 176] width 14 height 8
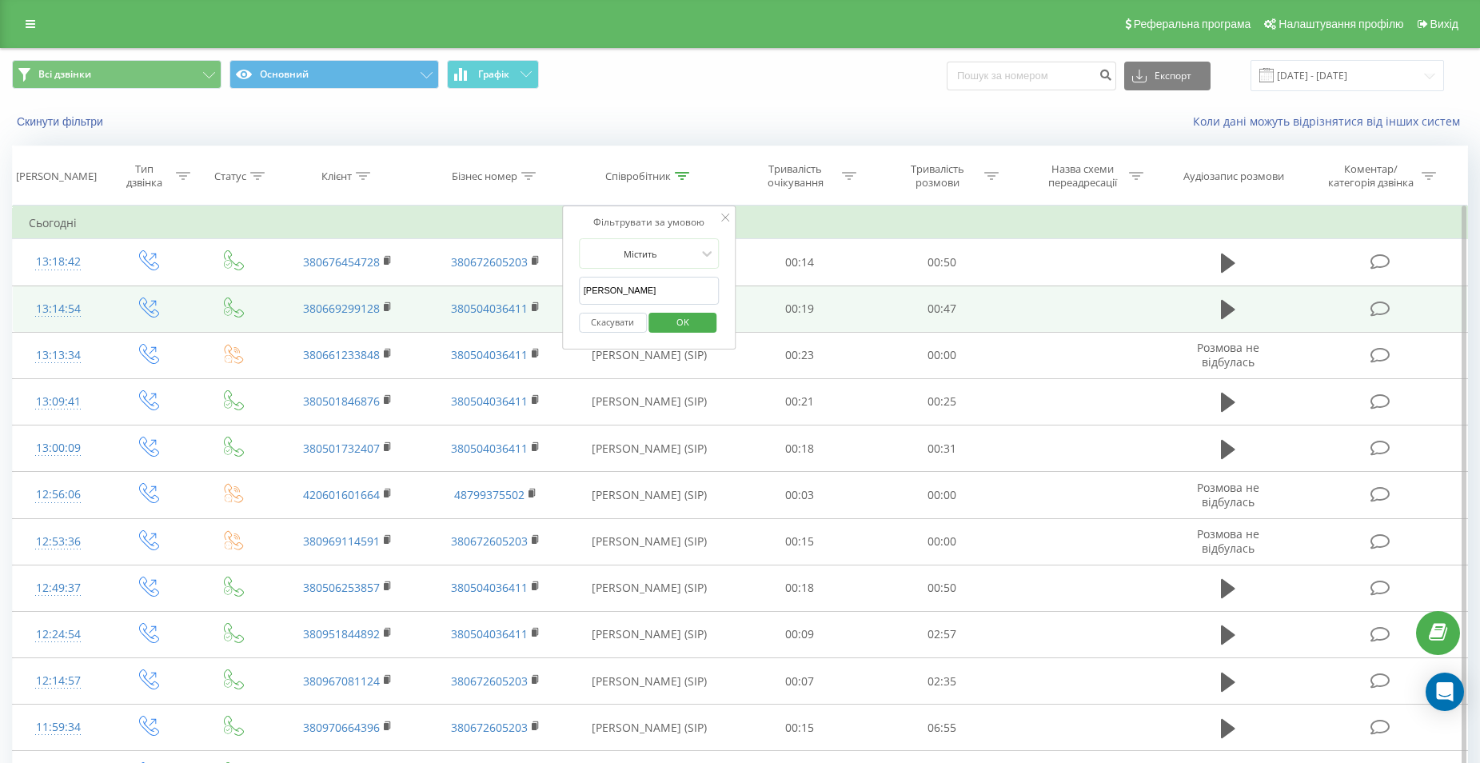
drag, startPoint x: 632, startPoint y: 289, endPoint x: 507, endPoint y: 287, distance: 124.7
type input "[PERSON_NAME]"
click button "OK" at bounding box center [683, 323] width 68 height 20
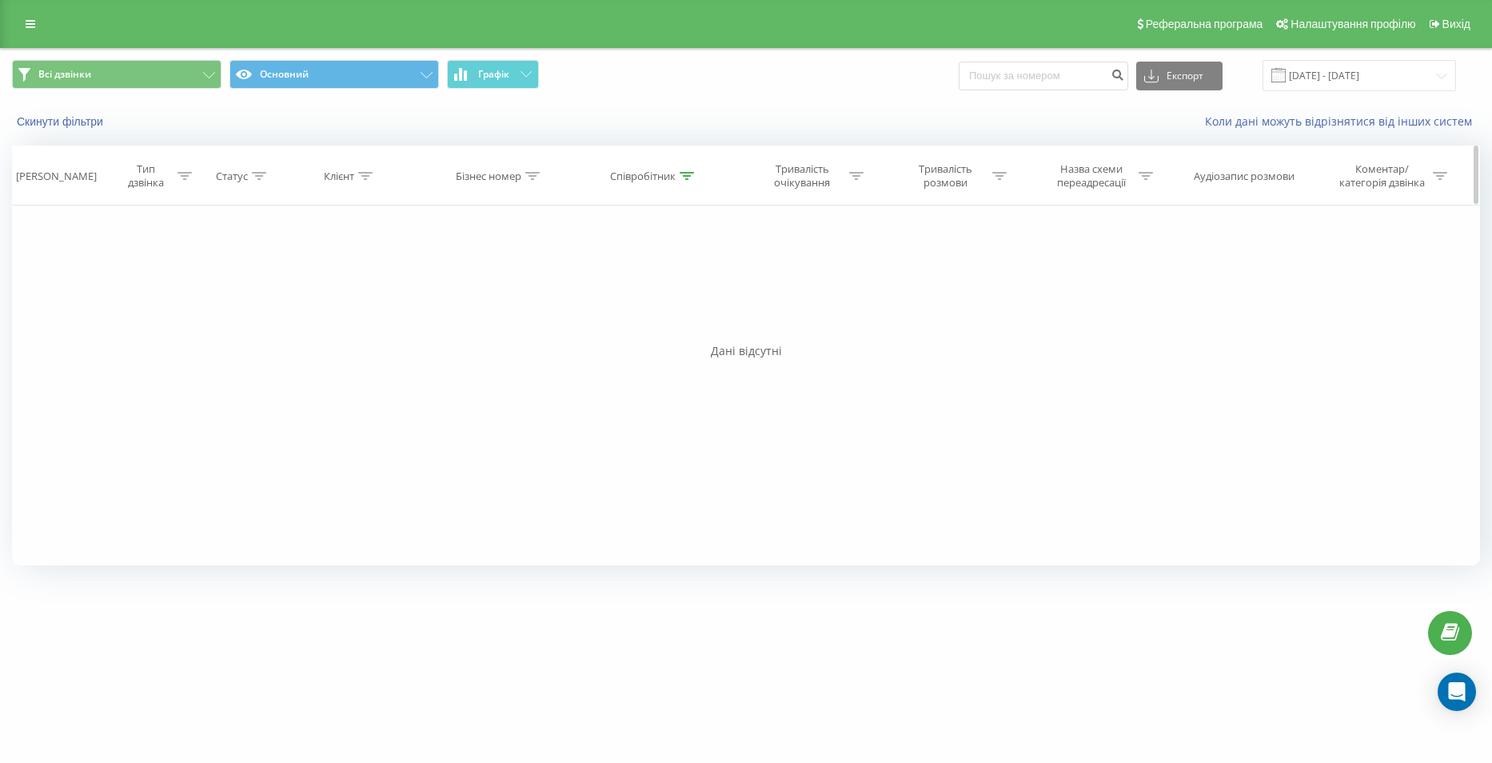
click at [683, 174] on icon at bounding box center [687, 176] width 14 height 8
drag, startPoint x: 649, startPoint y: 295, endPoint x: 533, endPoint y: 293, distance: 116.0
click at [540, 289] on div "Фільтрувати за умовою Дорівнює Введіть значення Скасувати OK Фільтрувати за умо…" at bounding box center [746, 385] width 1468 height 360
click at [736, 220] on div "Фільтрувати за умовою Містить Скасувати OK" at bounding box center [655, 277] width 174 height 144
click at [684, 330] on span "OK" at bounding box center [688, 321] width 45 height 25
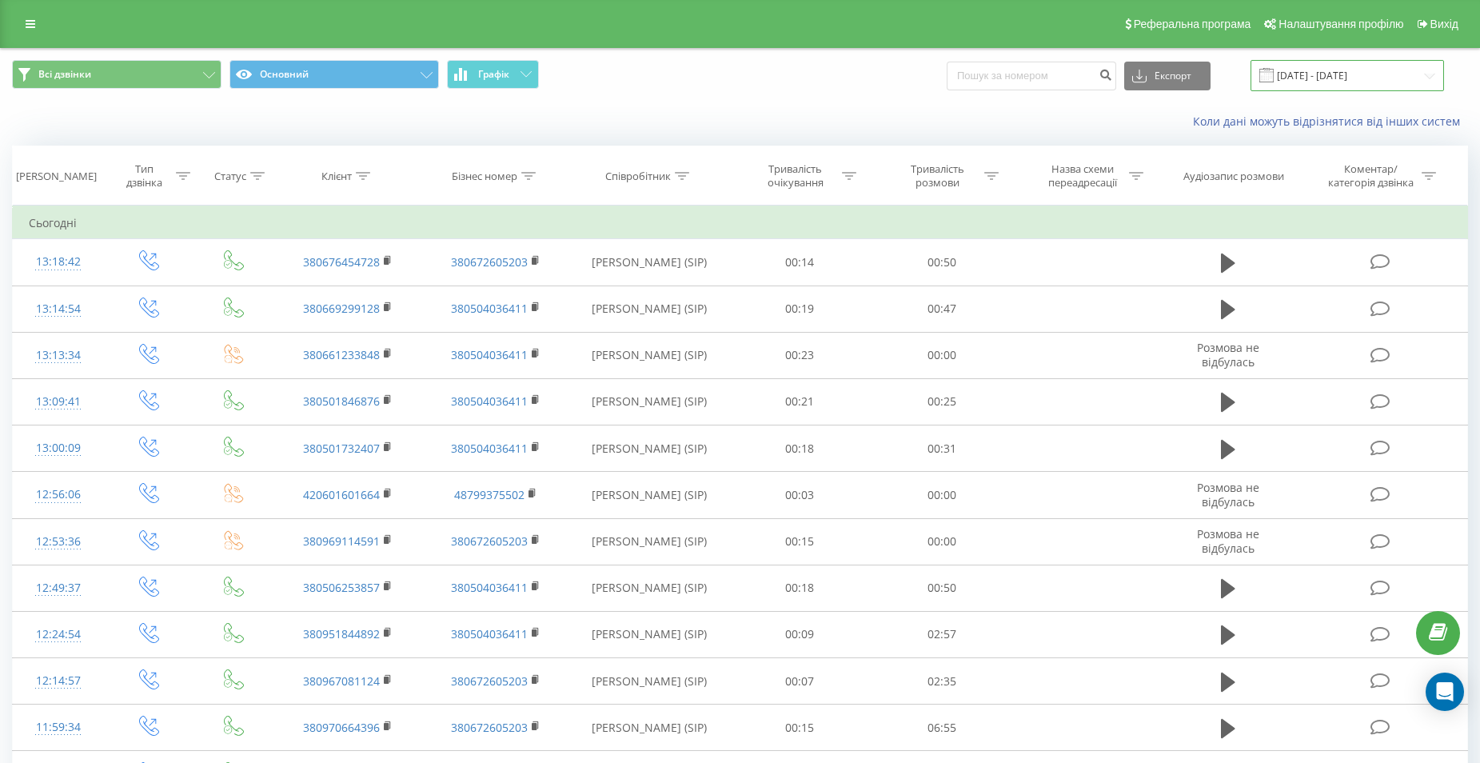
click at [1362, 72] on input "[DATE] - [DATE]" at bounding box center [1346, 75] width 193 height 31
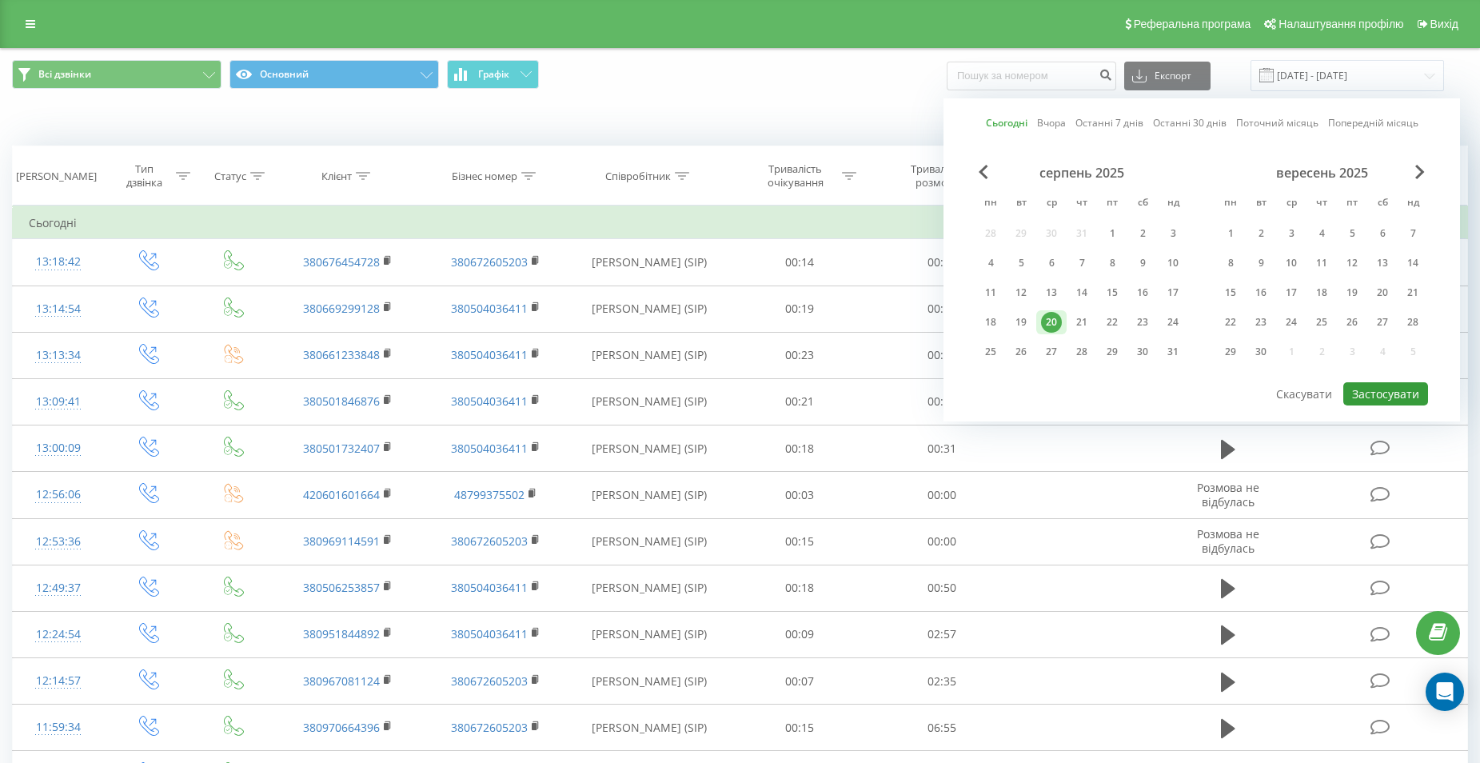
click at [1378, 390] on button "Застосувати" at bounding box center [1385, 393] width 85 height 23
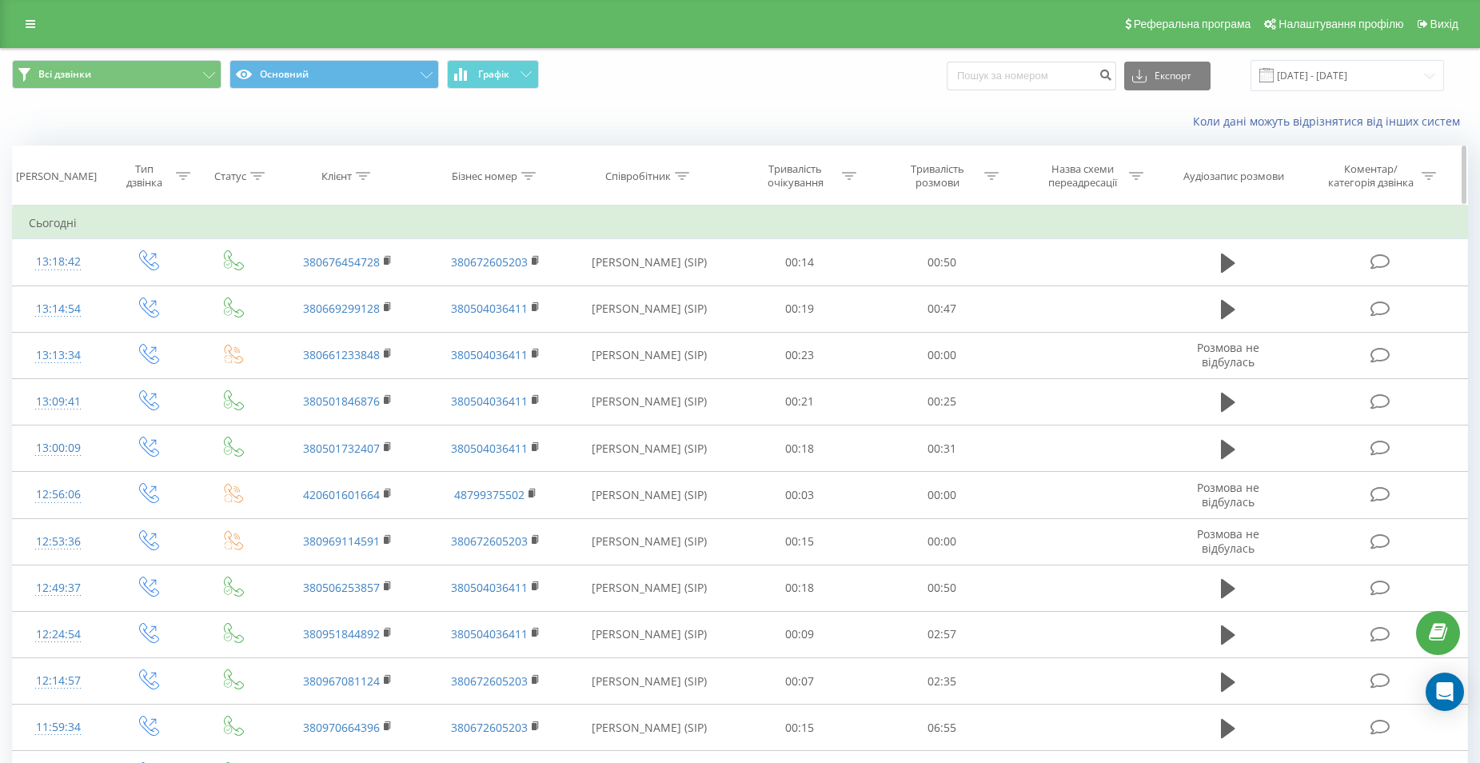
click at [676, 180] on div at bounding box center [682, 176] width 14 height 14
click at [635, 289] on input "text" at bounding box center [649, 291] width 141 height 28
type input "молнар"
click at [682, 317] on span "OK" at bounding box center [682, 321] width 45 height 25
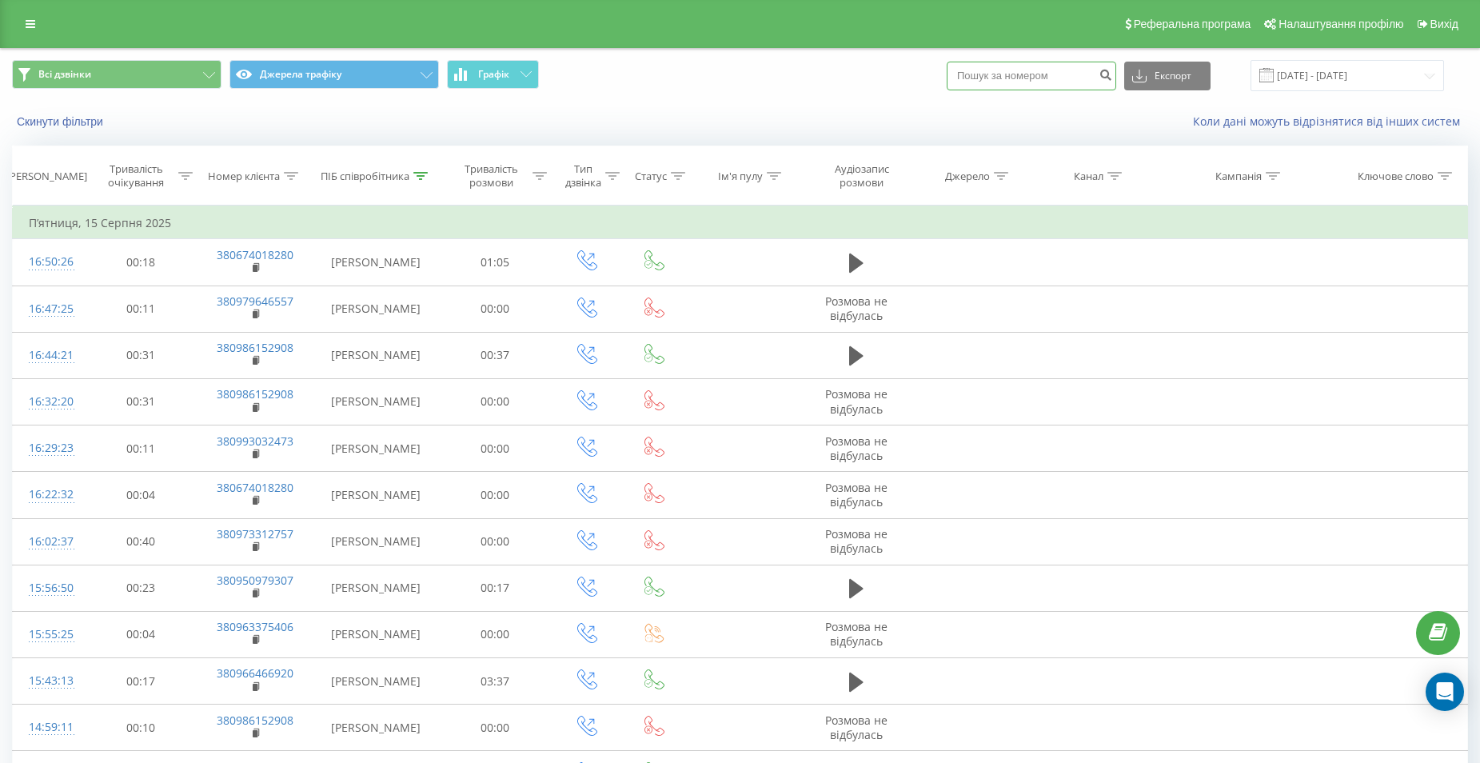
paste input "0972647206"
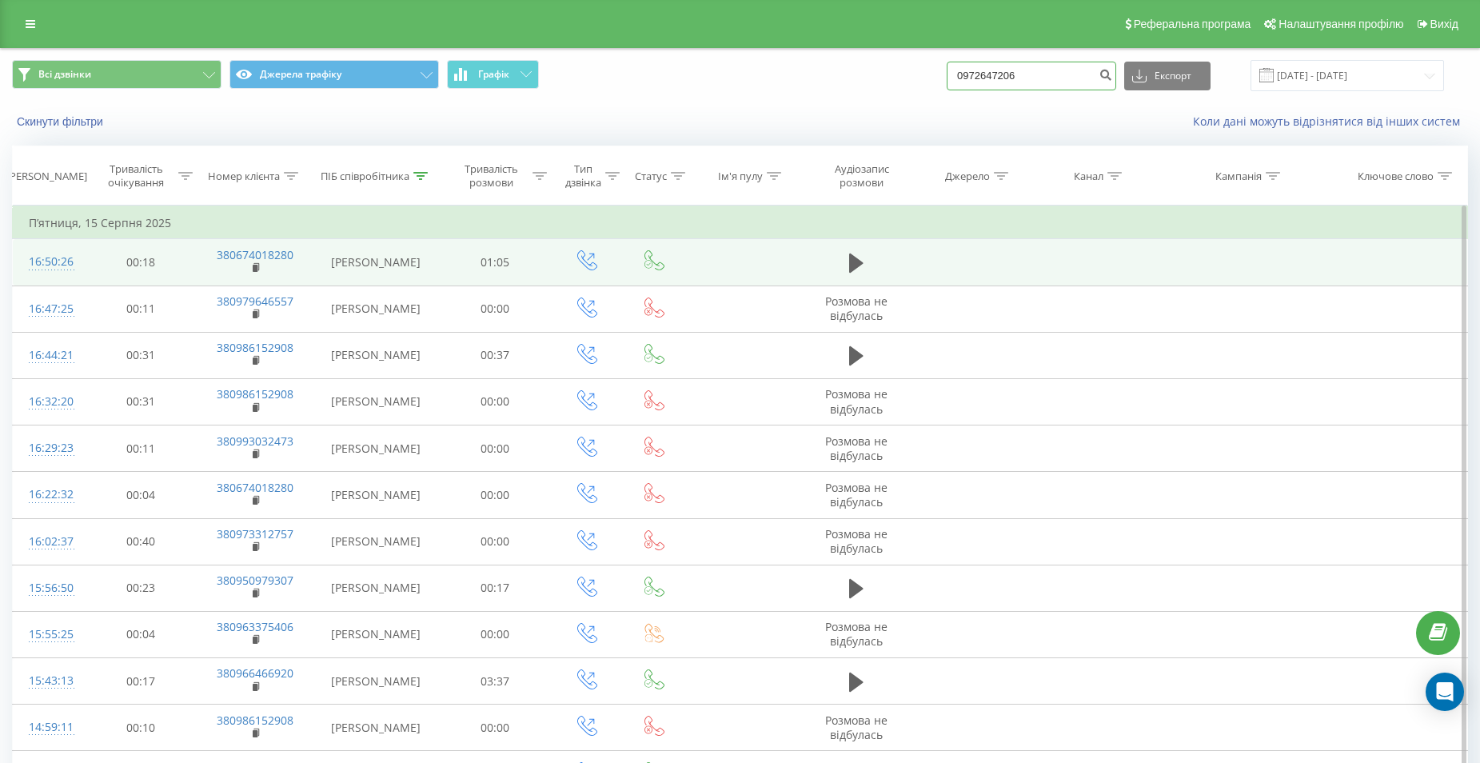
type input "0972647206"
